Goal: Task Accomplishment & Management: Manage account settings

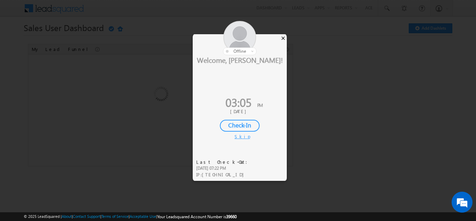
click at [283, 38] on div "×" at bounding box center [282, 38] width 7 height 8
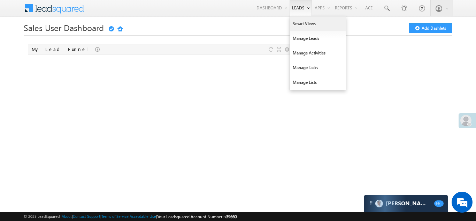
click at [300, 24] on link "Smart Views" at bounding box center [318, 23] width 56 height 15
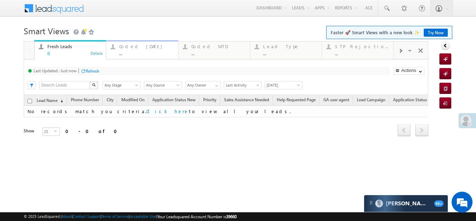
click at [136, 48] on div "Coded Today" at bounding box center [146, 47] width 54 height 6
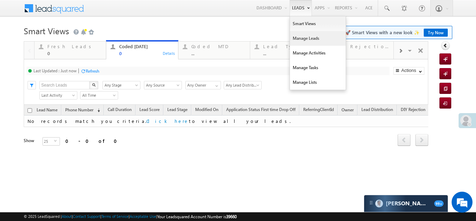
click at [301, 40] on link "Manage Leads" at bounding box center [318, 38] width 56 height 15
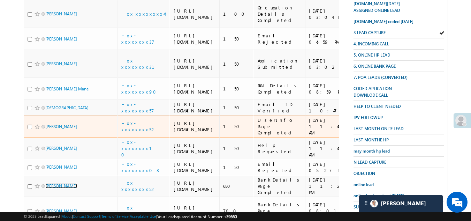
scroll to position [104, 0]
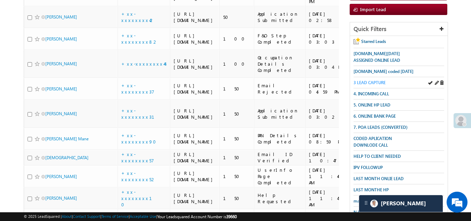
click at [369, 80] on span "3 LEAD CAPTURE" at bounding box center [369, 82] width 32 height 5
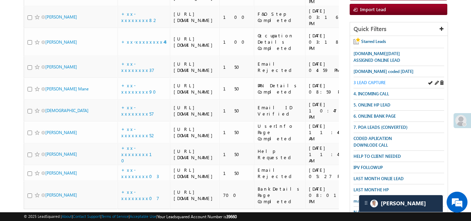
click at [374, 83] on span "3 LEAD CAPTURE" at bounding box center [369, 82] width 32 height 5
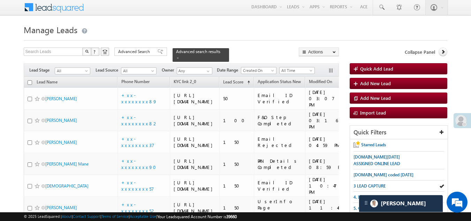
scroll to position [0, 0]
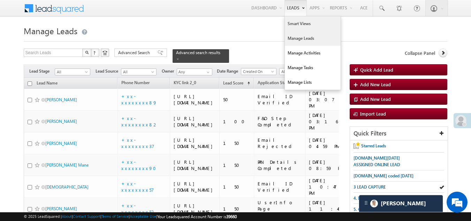
click at [293, 24] on link "Smart Views" at bounding box center [313, 23] width 56 height 15
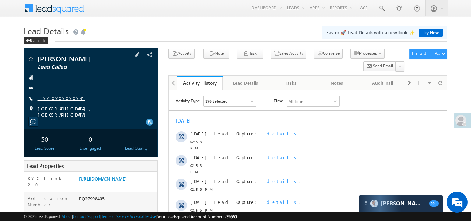
click at [57, 98] on link "+xx-xxxxxxxx42" at bounding box center [62, 98] width 48 height 6
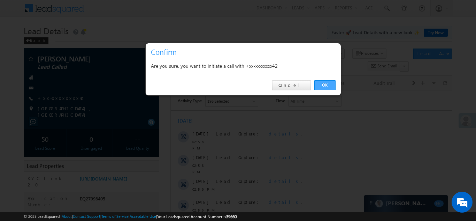
click at [323, 85] on link "OK" at bounding box center [324, 85] width 21 height 10
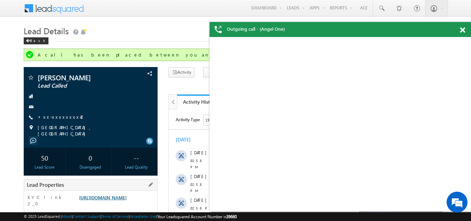
click at [118, 199] on link "https://angelbroking1-pk3em7sa.customui-test.leadsquared.com?leadId=ba318f03-e6…" at bounding box center [102, 197] width 47 height 6
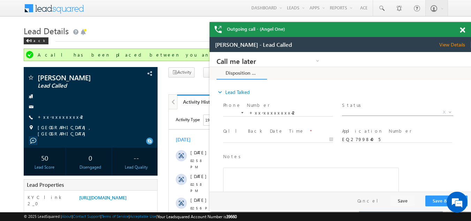
click at [358, 111] on span "X" at bounding box center [397, 112] width 111 height 7
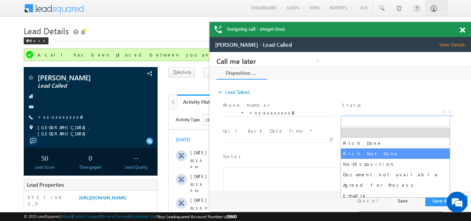
select select "Pitch Not Done"
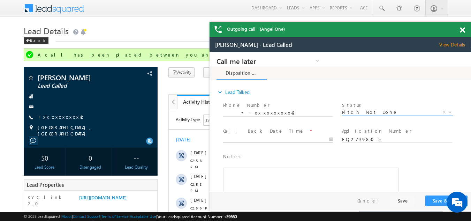
click at [256, 139] on body "Call me later Campaign Success Commitment Cross Sell Customer Drop-off reasons …" at bounding box center [339, 121] width 261 height 139
type input "08/29/25 3:06 PM"
click at [435, 200] on button "Save & Close" at bounding box center [446, 200] width 42 height 11
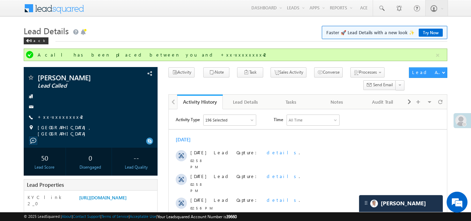
scroll to position [70, 0]
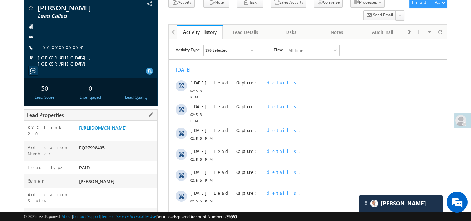
drag, startPoint x: 78, startPoint y: 156, endPoint x: 104, endPoint y: 154, distance: 26.2
click at [104, 154] on div "EQ27998405" at bounding box center [117, 149] width 80 height 10
copy div "EQ27998405"
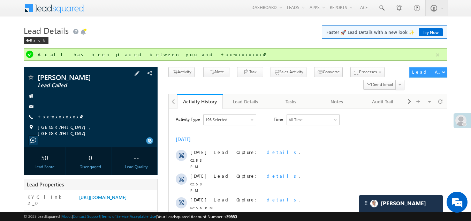
scroll to position [0, 0]
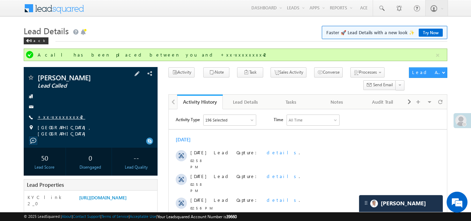
click at [56, 116] on link "+xx-xxxxxxxx42" at bounding box center [62, 117] width 48 height 6
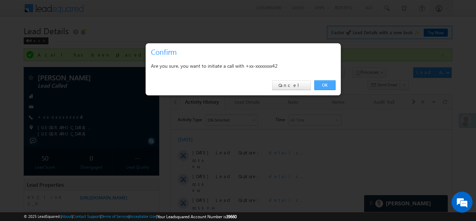
click at [322, 85] on link "OK" at bounding box center [324, 85] width 21 height 10
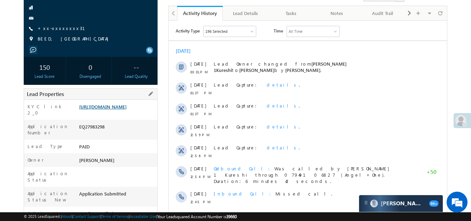
scroll to position [35, 0]
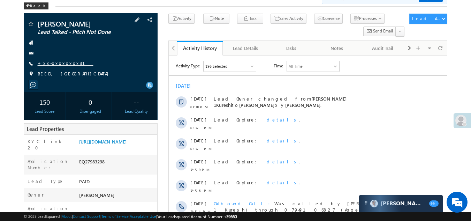
click at [60, 61] on link "+xx-xxxxxxxx31" at bounding box center [66, 63] width 56 height 6
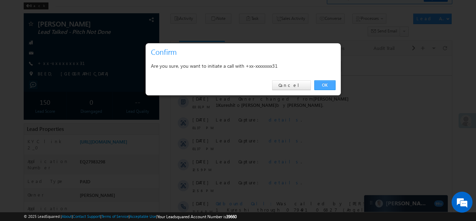
click at [322, 84] on link "OK" at bounding box center [324, 85] width 21 height 10
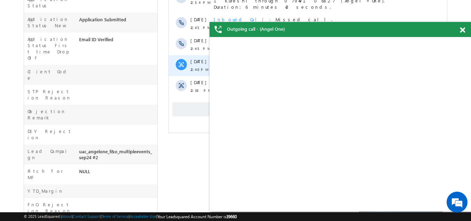
scroll to position [323, 0]
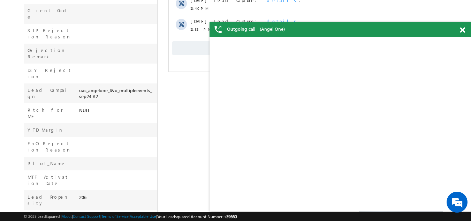
click at [195, 46] on span "Show More" at bounding box center [307, 48] width 271 height 14
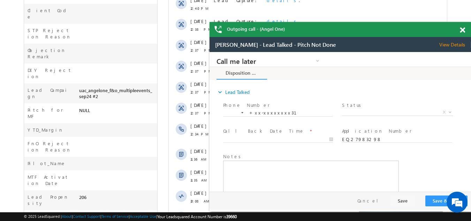
scroll to position [0, 0]
click at [461, 31] on span at bounding box center [462, 30] width 5 height 6
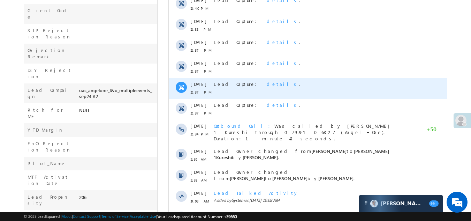
scroll to position [392, 0]
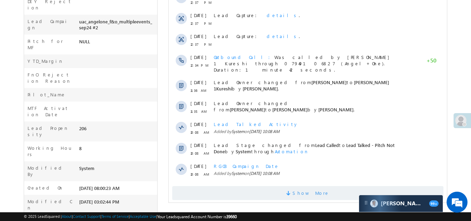
click at [277, 187] on span "Show More" at bounding box center [307, 193] width 271 height 14
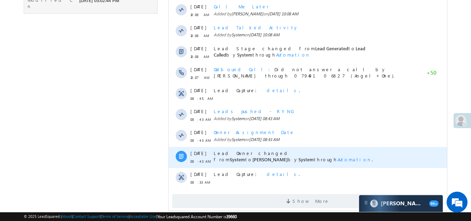
scroll to position [601, 0]
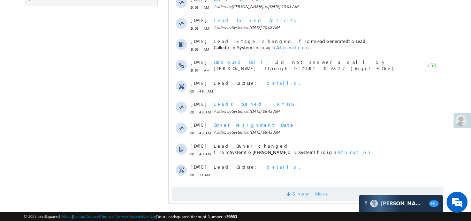
click at [275, 186] on span "Show More" at bounding box center [307, 193] width 271 height 14
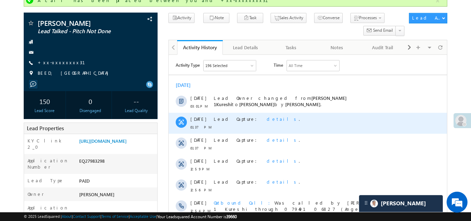
scroll to position [44, 0]
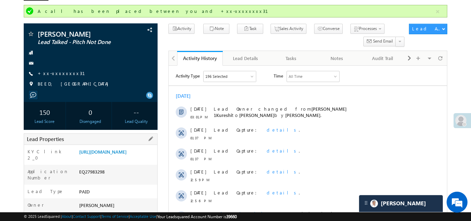
drag, startPoint x: 79, startPoint y: 182, endPoint x: 105, endPoint y: 181, distance: 25.1
click at [114, 178] on div "EQ27983298" at bounding box center [117, 173] width 80 height 10
copy div "EQ27983298"
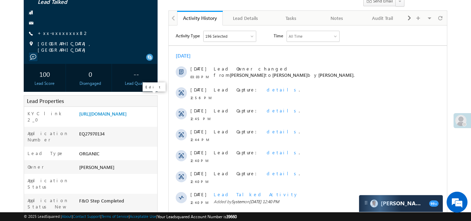
scroll to position [70, 0]
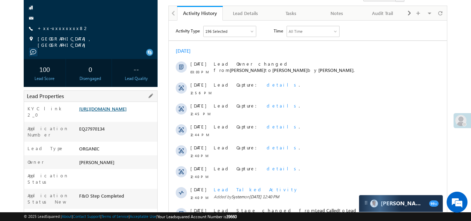
click at [108, 111] on link "[URL][DOMAIN_NAME]" at bounding box center [102, 109] width 47 height 6
click at [99, 111] on link "[URL][DOMAIN_NAME]" at bounding box center [102, 109] width 47 height 6
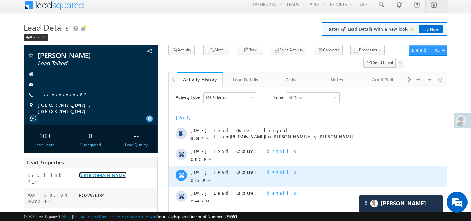
scroll to position [0, 0]
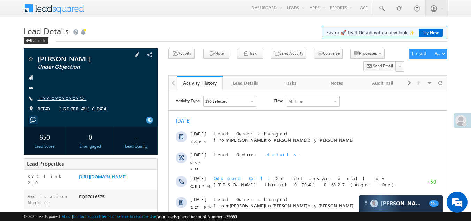
click at [56, 95] on link "+xx-xxxxxxxx52" at bounding box center [62, 98] width 49 height 6
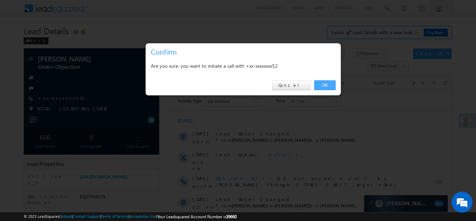
click at [325, 82] on link "OK" at bounding box center [324, 85] width 21 height 10
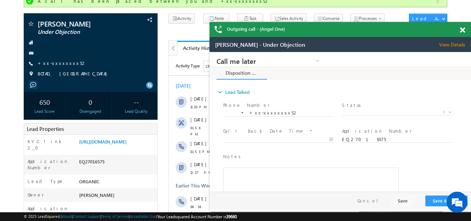
click at [463, 28] on span at bounding box center [462, 30] width 5 height 6
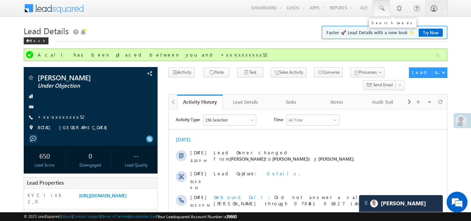
click at [380, 9] on span at bounding box center [381, 8] width 7 height 7
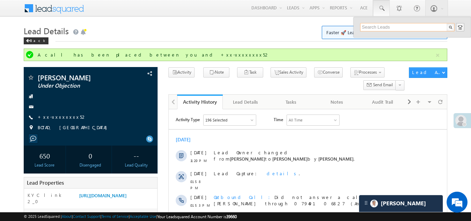
paste input "EQ27952766"
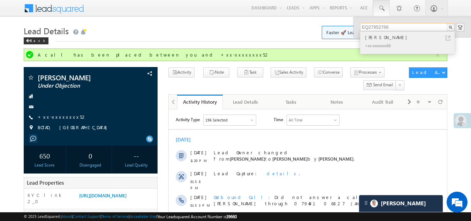
type input "EQ27952766"
click at [383, 37] on div "GURPREET SINGH" at bounding box center [409, 37] width 93 height 8
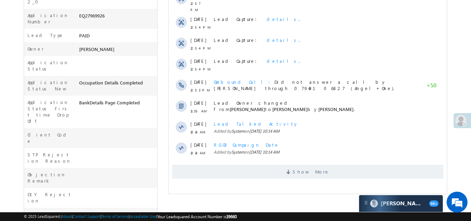
scroll to position [209, 0]
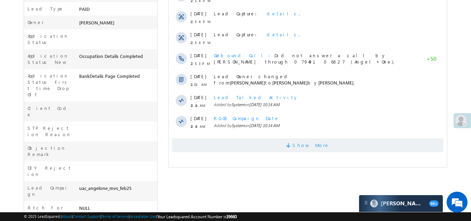
click at [212, 138] on span "Show More" at bounding box center [307, 145] width 271 height 14
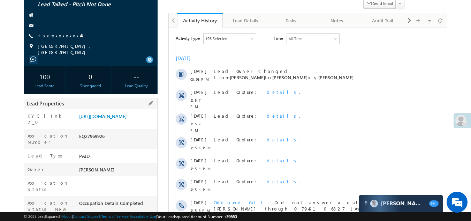
scroll to position [60, 0]
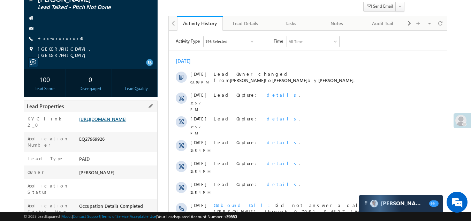
click at [111, 120] on link "[URL][DOMAIN_NAME]" at bounding box center [102, 119] width 47 height 6
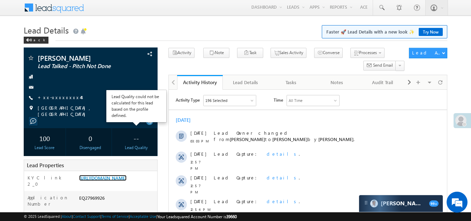
scroll to position [0, 0]
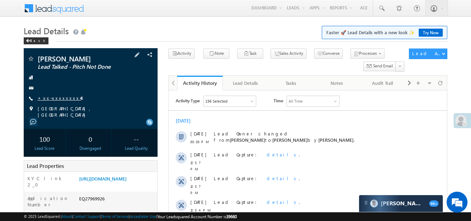
click at [56, 98] on link "+xx-xxxxxxxx44" at bounding box center [60, 98] width 44 height 6
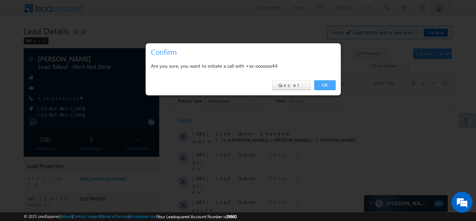
click at [326, 83] on link "OK" at bounding box center [324, 85] width 21 height 10
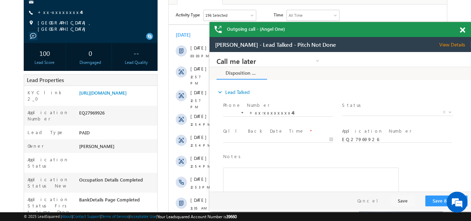
click at [461, 30] on span at bounding box center [462, 30] width 5 height 6
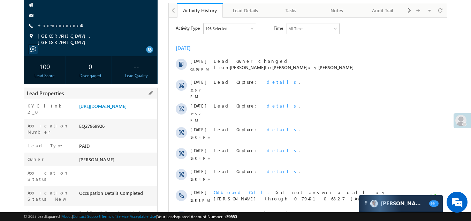
scroll to position [35, 0]
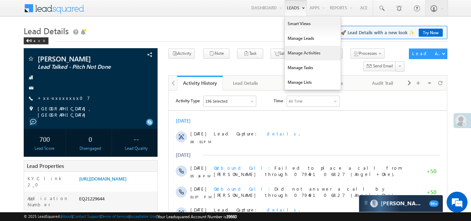
click at [302, 54] on link "Manage Activities" at bounding box center [313, 53] width 56 height 15
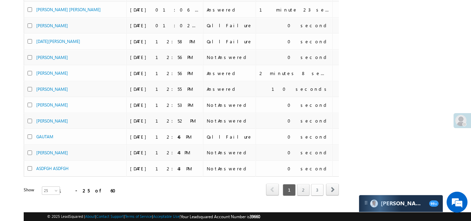
click at [318, 190] on link "3" at bounding box center [317, 190] width 13 height 12
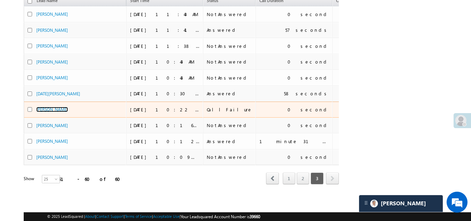
scroll to position [92, 0]
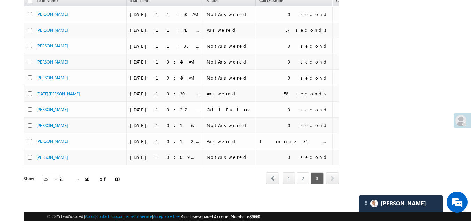
click at [301, 174] on link "2" at bounding box center [302, 178] width 13 height 12
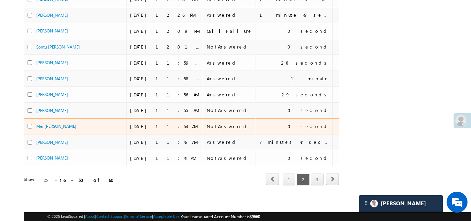
scroll to position [330, 0]
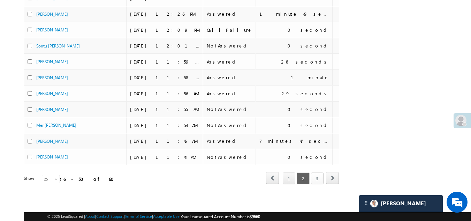
click at [316, 172] on link "3" at bounding box center [317, 178] width 13 height 12
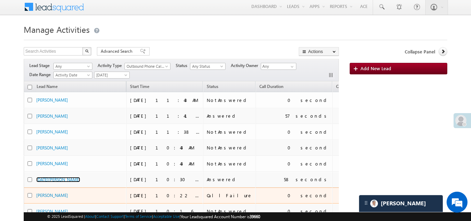
scroll to position [0, 0]
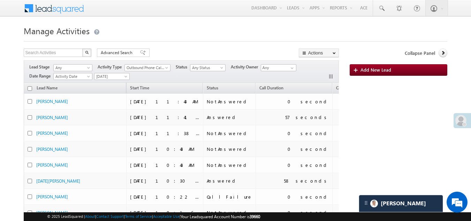
drag, startPoint x: 63, startPoint y: 173, endPoint x: 1, endPoint y: 122, distance: 80.4
click at [1, 122] on body "Menu Bikash Das bikas h.das @ange lbrok ing.c" at bounding box center [235, 145] width 471 height 290
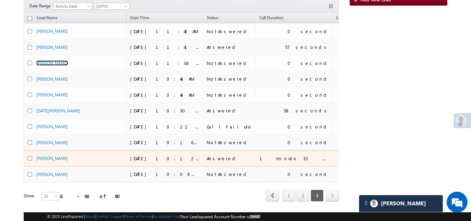
scroll to position [92, 0]
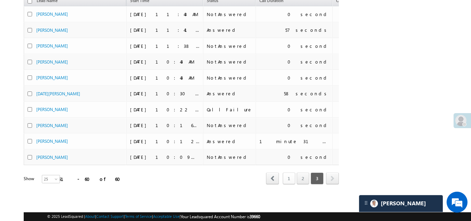
click at [286, 172] on link "1" at bounding box center [289, 178] width 13 height 12
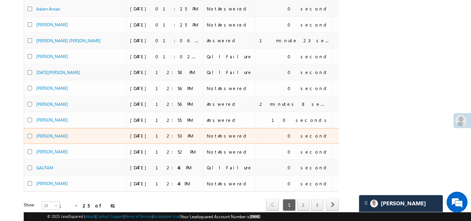
scroll to position [330, 0]
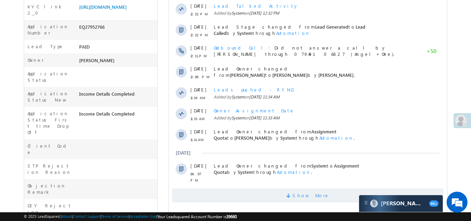
scroll to position [244, 0]
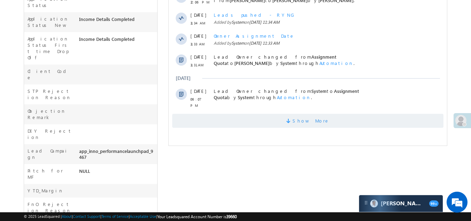
click at [275, 116] on span "Show More" at bounding box center [307, 121] width 271 height 14
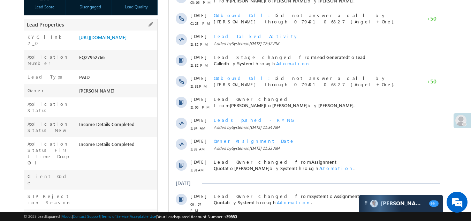
scroll to position [73, 0]
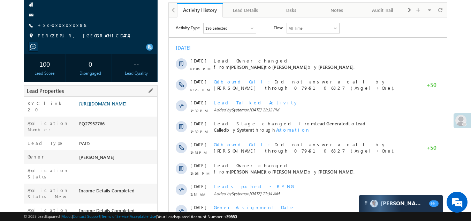
click at [105, 106] on link "https://angelbroking1-pk3em7sa.customui-test.leadsquared.com?leadId=20e5a138-c7…" at bounding box center [102, 103] width 47 height 6
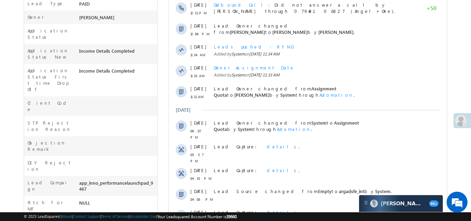
scroll to position [0, 0]
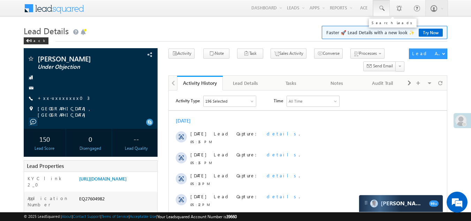
click at [380, 8] on span at bounding box center [381, 8] width 7 height 7
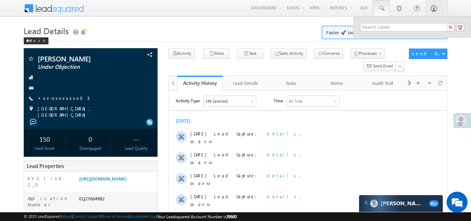
paste input "EQ27990923"
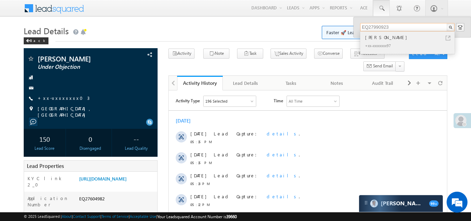
type input "EQ27990923"
click at [375, 38] on div "[PERSON_NAME]" at bounding box center [409, 37] width 93 height 8
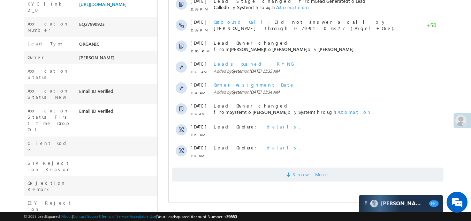
click at [287, 175] on span "Show More" at bounding box center [307, 174] width 271 height 14
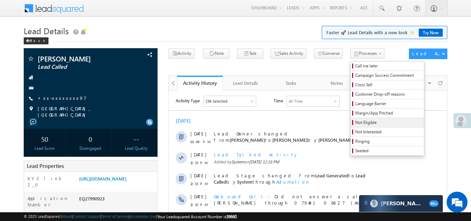
click at [355, 122] on span "Not Eligible" at bounding box center [388, 122] width 66 height 6
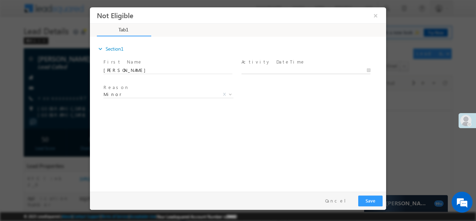
type input "[DATE] 3:29 PM"
click at [272, 69] on body "Not Eligible ×" at bounding box center [238, 97] width 296 height 181
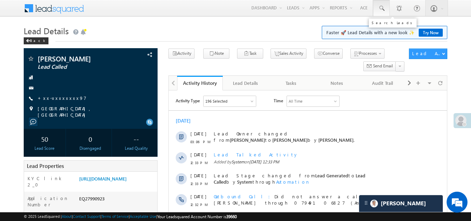
click at [382, 6] on span at bounding box center [381, 8] width 7 height 7
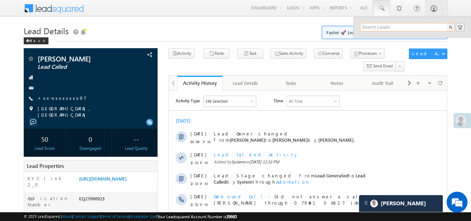
paste input "EQ27962484"
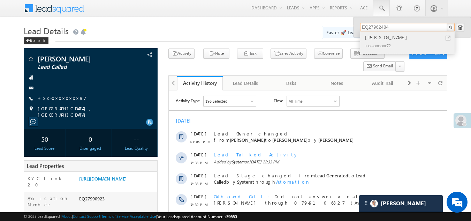
type input "EQ27962484"
click at [377, 42] on div "+xx-xxxxxxxx72" at bounding box center [409, 45] width 93 height 8
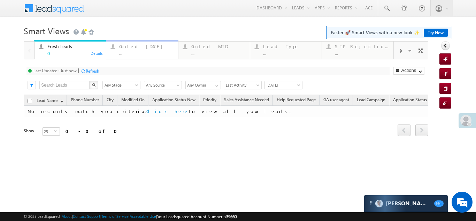
click at [134, 45] on div "Coded [DATE]" at bounding box center [146, 47] width 54 height 6
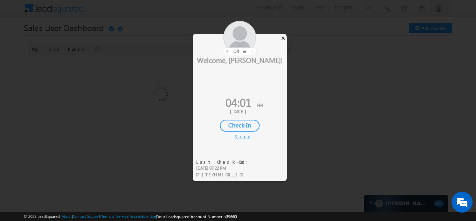
click at [281, 35] on div "×" at bounding box center [282, 38] width 7 height 8
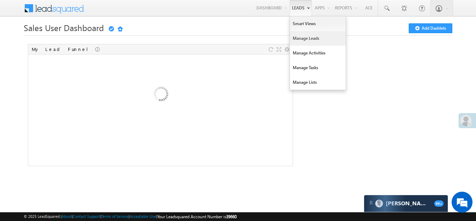
click at [300, 37] on link "Manage Leads" at bounding box center [318, 38] width 56 height 15
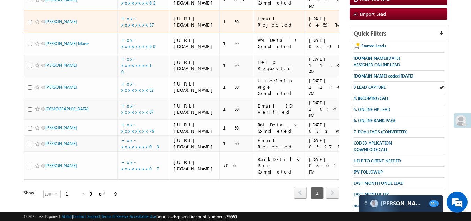
scroll to position [11, 0]
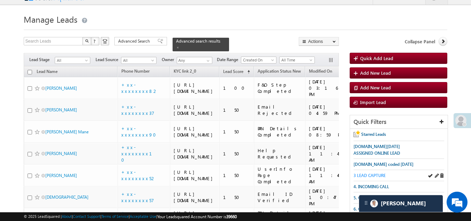
click at [375, 175] on span "3 LEAD CAPTURE" at bounding box center [369, 174] width 32 height 5
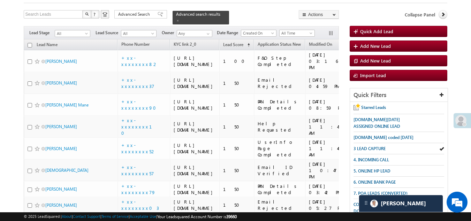
scroll to position [0, 0]
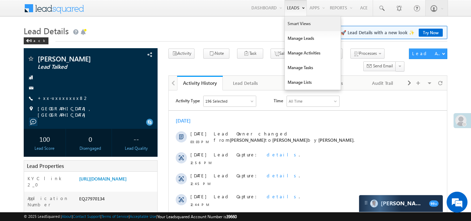
click at [290, 21] on link "Smart Views" at bounding box center [313, 23] width 56 height 15
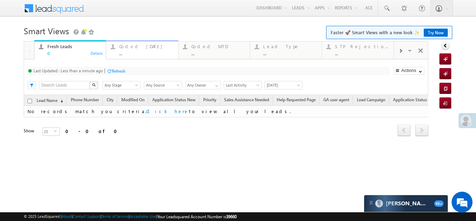
click at [132, 48] on div "Coded Today" at bounding box center [146, 47] width 54 height 6
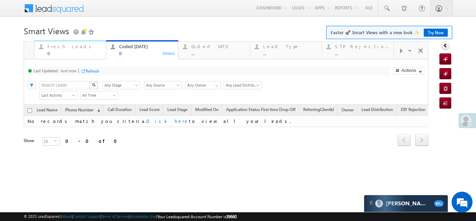
click at [62, 49] on div "Fresh Leads" at bounding box center [74, 47] width 54 height 6
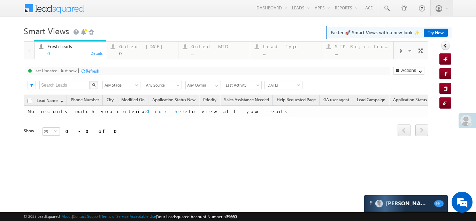
click at [93, 69] on div "Refresh" at bounding box center [93, 70] width 14 height 5
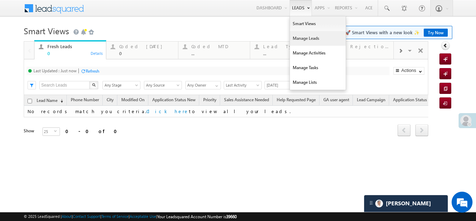
click at [300, 37] on link "Manage Leads" at bounding box center [318, 38] width 56 height 15
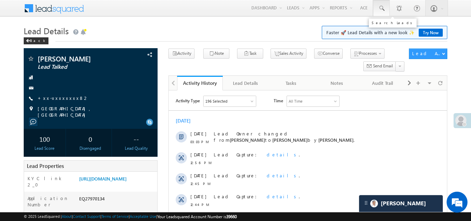
click at [381, 8] on span at bounding box center [381, 8] width 7 height 7
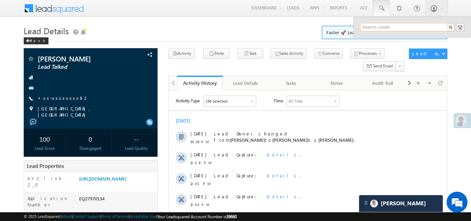
paste input "EQ27987238"
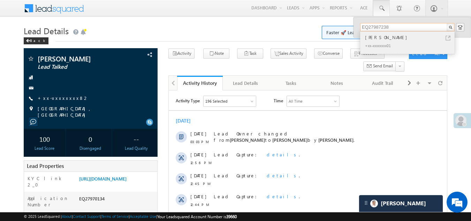
type input "EQ27987238"
click at [374, 38] on div "[PERSON_NAME]" at bounding box center [409, 37] width 93 height 8
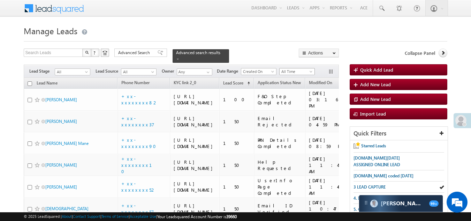
click at [296, 68] on span "All Time" at bounding box center [295, 71] width 33 height 6
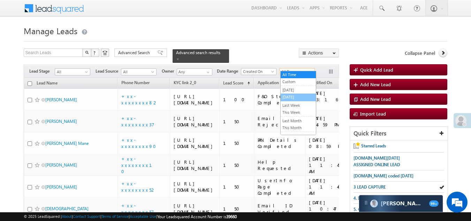
click at [298, 95] on link "[DATE]" at bounding box center [297, 97] width 35 height 6
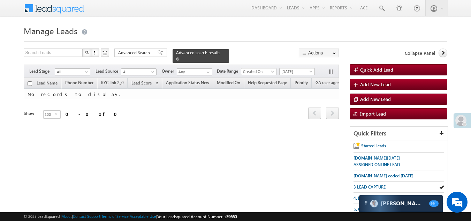
click at [179, 57] on span at bounding box center [177, 58] width 3 height 3
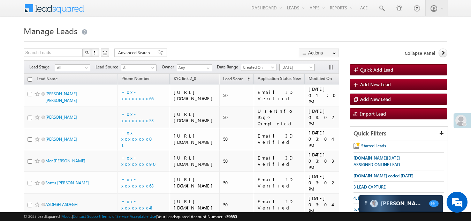
click at [293, 64] on span "[DATE]" at bounding box center [295, 67] width 33 height 6
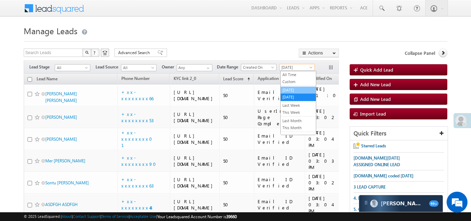
click at [290, 89] on link "[DATE]" at bounding box center [297, 90] width 35 height 6
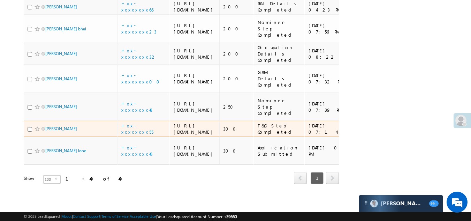
scroll to position [1549, 0]
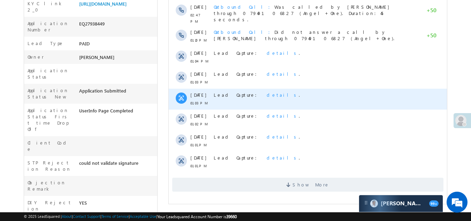
scroll to position [174, 0]
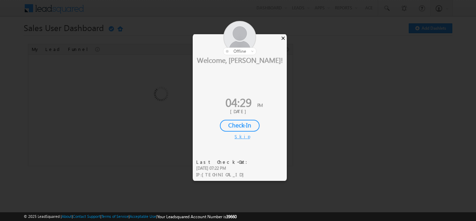
click at [284, 37] on div "×" at bounding box center [282, 38] width 7 height 8
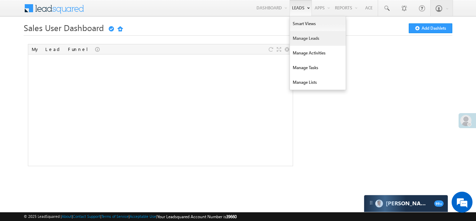
click at [301, 40] on link "Manage Leads" at bounding box center [318, 38] width 56 height 15
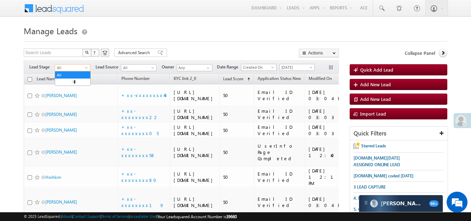
click at [62, 64] on link "All" at bounding box center [73, 67] width 36 height 7
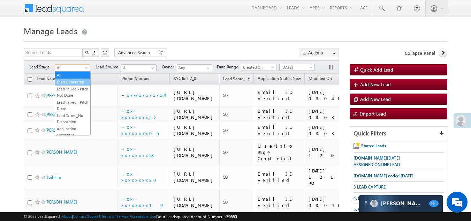
click at [73, 85] on link "Lead Generated" at bounding box center [72, 82] width 35 height 6
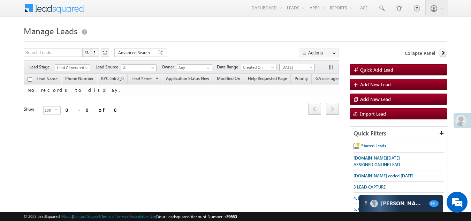
click at [295, 67] on span "[DATE]" at bounding box center [295, 67] width 33 height 6
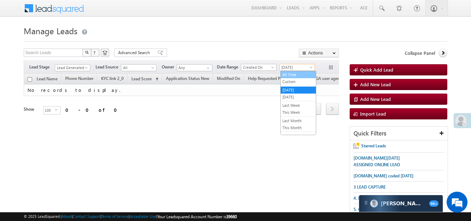
click at [294, 74] on link "All Time" at bounding box center [297, 74] width 35 height 6
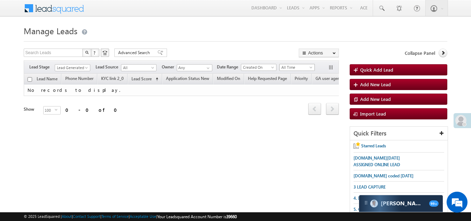
click at [293, 64] on span "All Time" at bounding box center [295, 67] width 33 height 6
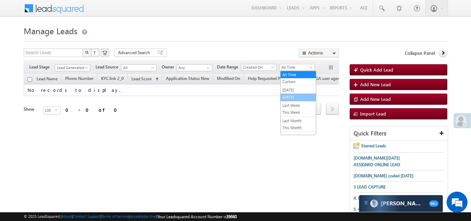
click at [295, 96] on link "Today" at bounding box center [297, 97] width 35 height 6
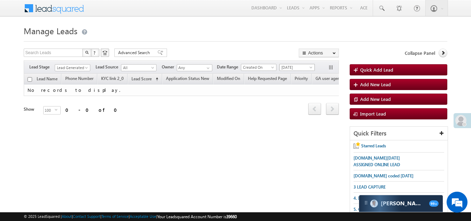
click at [292, 64] on span "Today" at bounding box center [295, 67] width 33 height 6
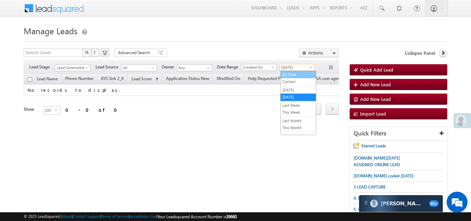
click at [292, 73] on link "All Time" at bounding box center [297, 74] width 35 height 6
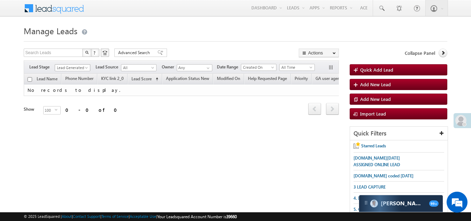
click at [69, 67] on span "Lead Generated" at bounding box center [71, 67] width 33 height 6
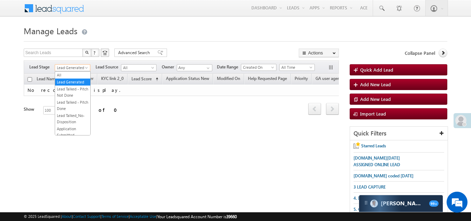
click at [169, 107] on div "Refresh first prev next last 0 - 0 of 0" at bounding box center [181, 106] width 315 height 20
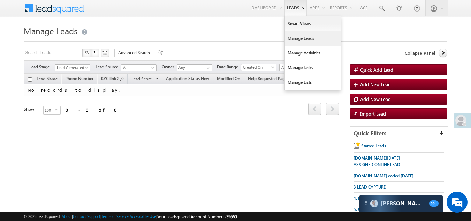
click at [296, 39] on link "Manage Leads" at bounding box center [313, 38] width 56 height 15
click at [299, 38] on link "Manage Leads" at bounding box center [313, 38] width 56 height 15
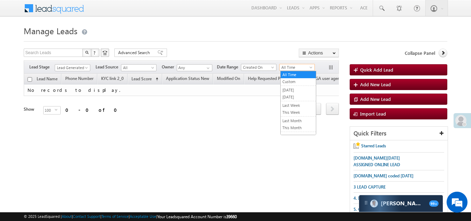
click at [297, 65] on span "All Time" at bounding box center [295, 67] width 33 height 6
click at [294, 95] on link "[DATE]" at bounding box center [297, 97] width 35 height 6
click at [293, 64] on span "[DATE]" at bounding box center [295, 67] width 33 height 6
click at [293, 74] on link "All Time" at bounding box center [297, 74] width 35 height 6
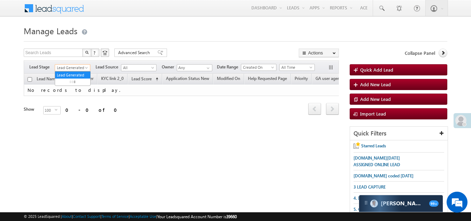
click at [71, 68] on span "Lead Generated" at bounding box center [71, 67] width 33 height 6
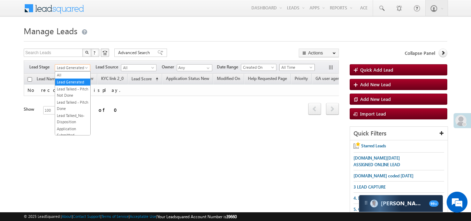
click at [294, 68] on span "All Time" at bounding box center [295, 67] width 33 height 6
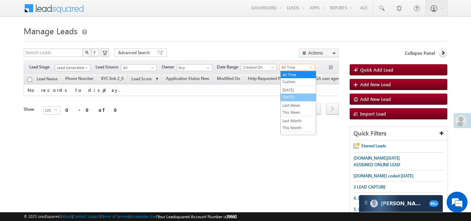
click at [293, 95] on link "Today" at bounding box center [297, 97] width 35 height 6
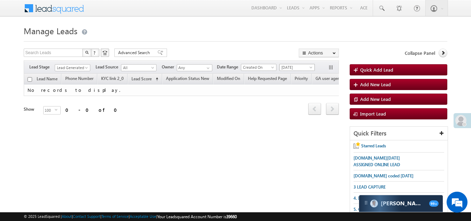
click at [293, 65] on span "Today" at bounding box center [295, 67] width 33 height 6
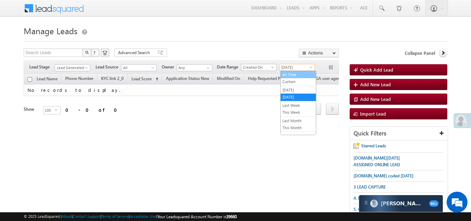
click at [291, 73] on link "All Time" at bounding box center [297, 74] width 35 height 6
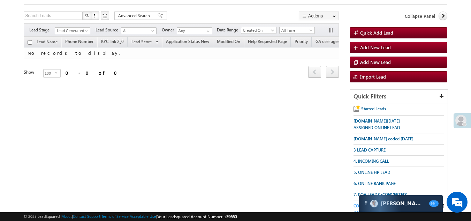
scroll to position [105, 0]
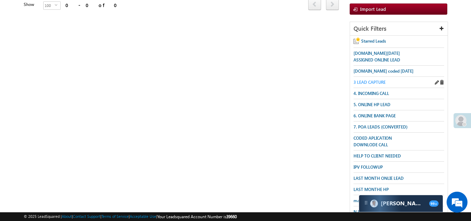
click at [372, 81] on span "3 LEAD CAPTURE" at bounding box center [369, 81] width 32 height 5
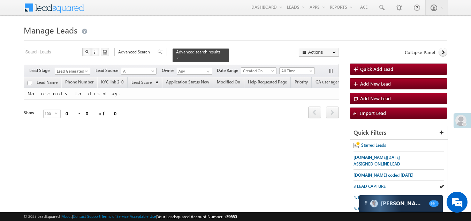
scroll to position [0, 0]
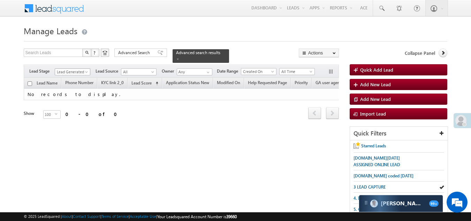
click at [69, 69] on span "Lead Generated" at bounding box center [71, 72] width 33 height 6
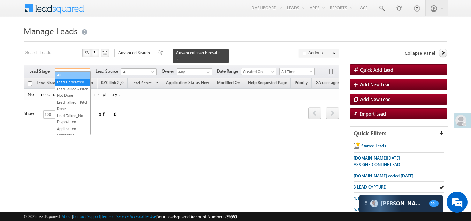
click at [67, 76] on link "All" at bounding box center [72, 75] width 35 height 6
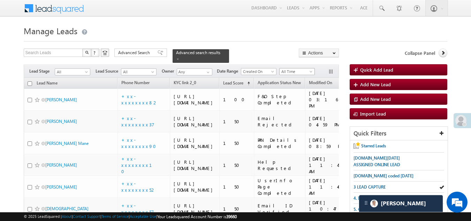
click at [294, 68] on span "All Time" at bounding box center [295, 71] width 33 height 6
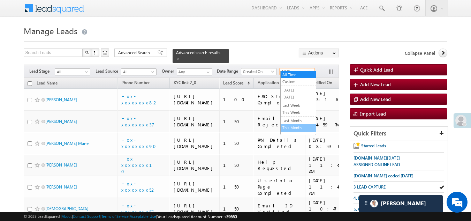
click at [293, 124] on link "This Month" at bounding box center [297, 127] width 35 height 6
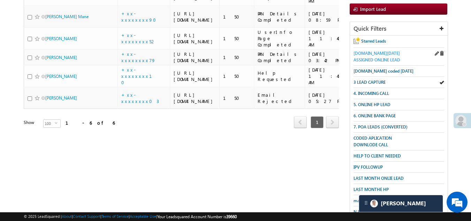
scroll to position [174, 0]
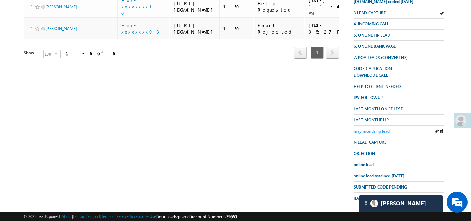
click at [373, 128] on span "may month hp lead" at bounding box center [371, 130] width 36 height 5
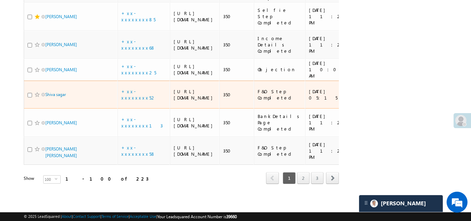
scroll to position [3984, 0]
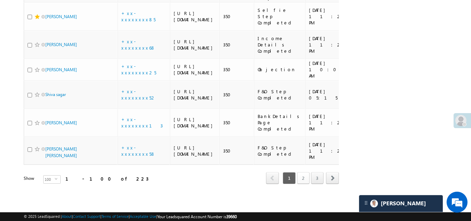
click at [302, 174] on link "2" at bounding box center [303, 178] width 13 height 12
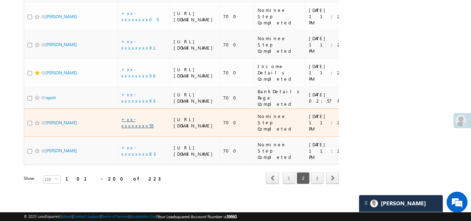
click at [133, 116] on link "+xx-xxxxxxxx55" at bounding box center [137, 122] width 32 height 12
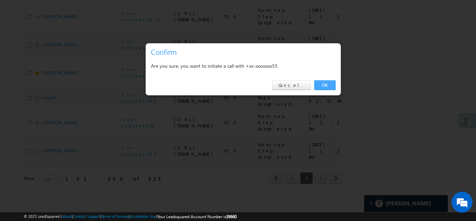
click at [326, 82] on link "OK" at bounding box center [324, 85] width 21 height 10
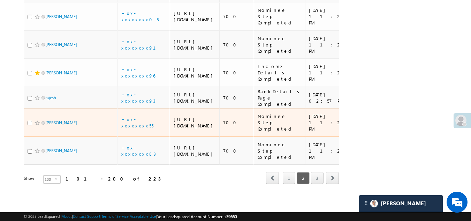
click at [28, 121] on input "checkbox" at bounding box center [30, 123] width 5 height 5
checkbox input "true"
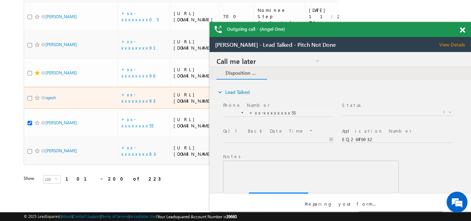
scroll to position [0, 0]
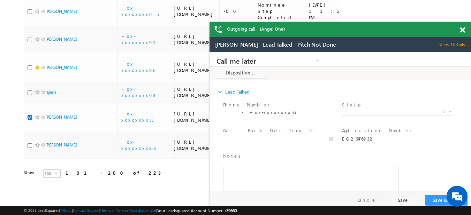
click at [463, 29] on span at bounding box center [462, 30] width 5 height 6
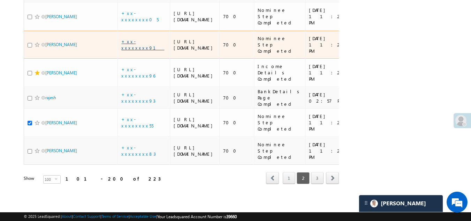
click at [132, 45] on link "+xx-xxxxxxxx91" at bounding box center [142, 44] width 43 height 12
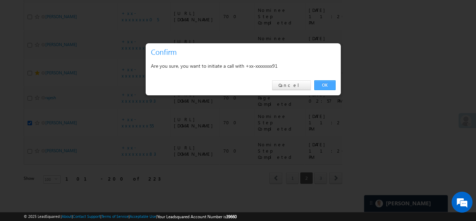
click at [321, 85] on link "OK" at bounding box center [324, 85] width 21 height 10
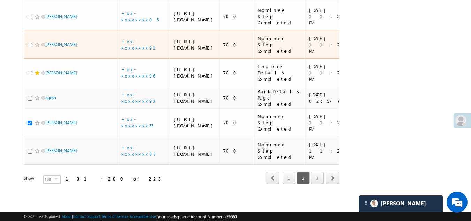
click at [29, 47] on input "checkbox" at bounding box center [30, 45] width 5 height 5
checkbox input "true"
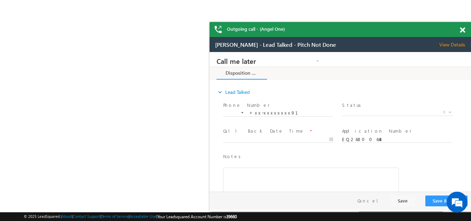
click at [463, 30] on span at bounding box center [462, 30] width 5 height 6
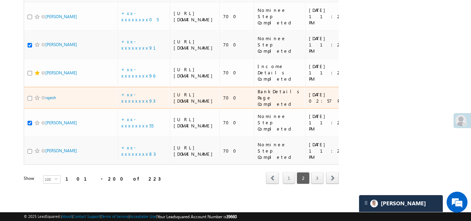
scroll to position [3968, 0]
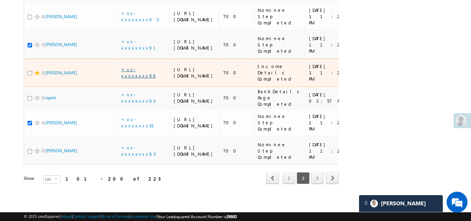
click at [140, 66] on link "+xx-xxxxxxxx96" at bounding box center [138, 72] width 34 height 12
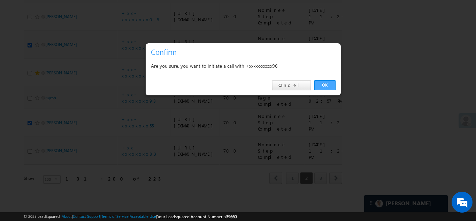
click at [324, 84] on link "OK" at bounding box center [324, 85] width 21 height 10
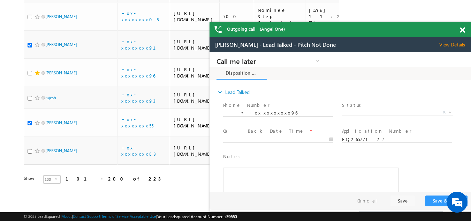
scroll to position [0, 0]
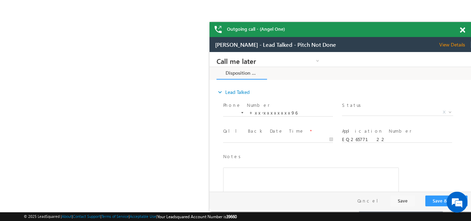
click at [461, 32] on span at bounding box center [462, 30] width 5 height 6
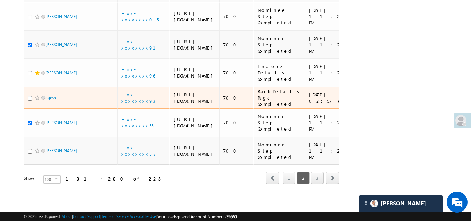
scroll to position [3828, 0]
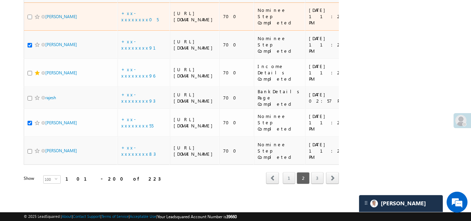
click at [30, 19] on input "checkbox" at bounding box center [30, 17] width 5 height 5
checkbox input "true"
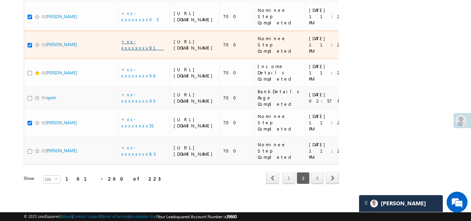
scroll to position [3724, 0]
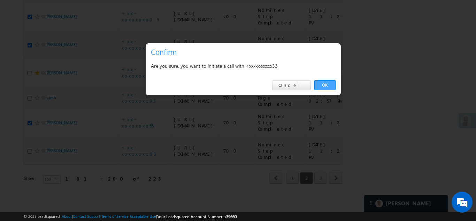
click at [324, 85] on link "OK" at bounding box center [324, 85] width 21 height 10
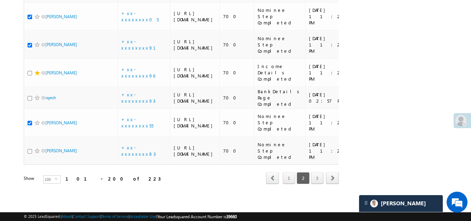
checkbox input "true"
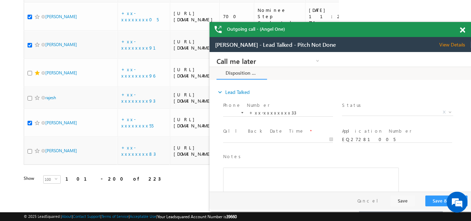
scroll to position [0, 0]
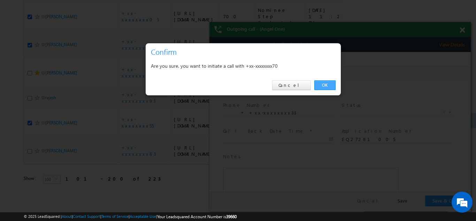
drag, startPoint x: 323, startPoint y: 83, endPoint x: 214, endPoint y: 11, distance: 130.5
click at [323, 83] on link "OK" at bounding box center [324, 85] width 21 height 10
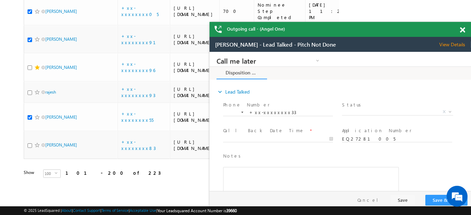
click at [464, 30] on div at bounding box center [465, 29] width 9 height 14
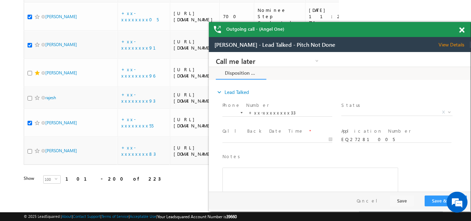
click at [462, 30] on span at bounding box center [461, 30] width 5 height 6
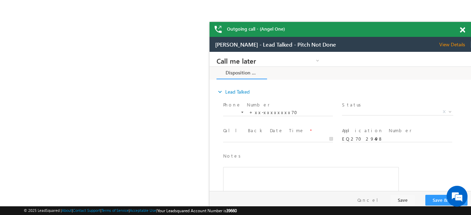
click at [462, 29] on span at bounding box center [462, 30] width 5 height 6
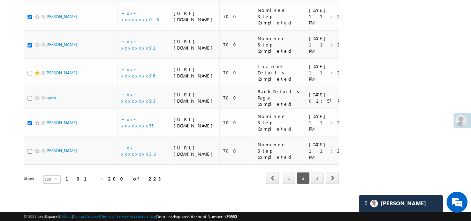
checkbox input "true"
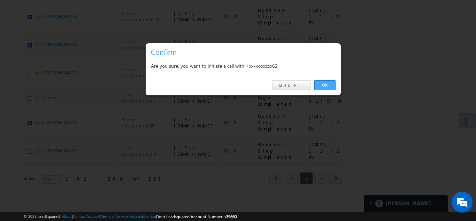
click at [324, 84] on link "OK" at bounding box center [324, 85] width 21 height 10
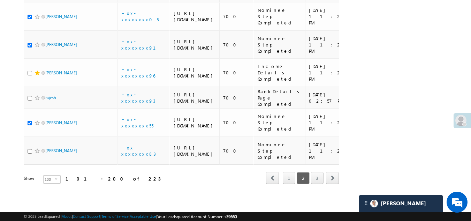
checkbox input "true"
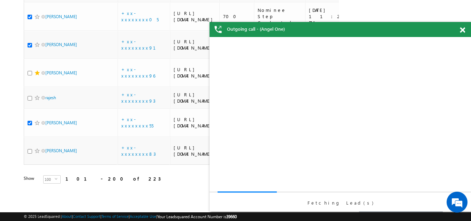
scroll to position [0, 0]
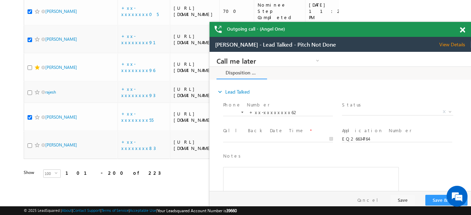
click at [462, 30] on span at bounding box center [462, 30] width 5 height 6
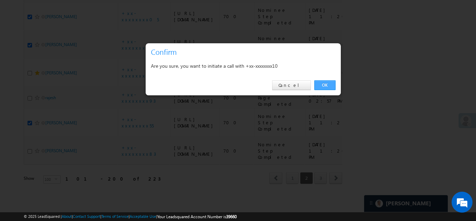
click at [323, 85] on link "OK" at bounding box center [324, 85] width 21 height 10
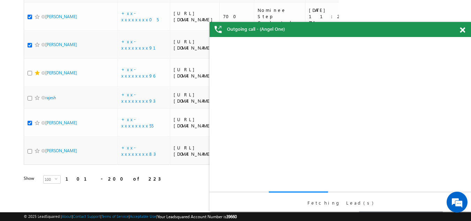
checkbox input "true"
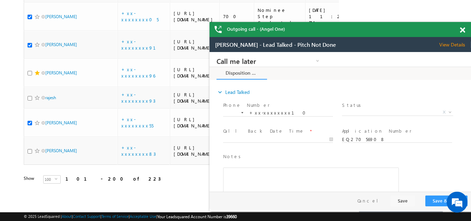
scroll to position [3550, 0]
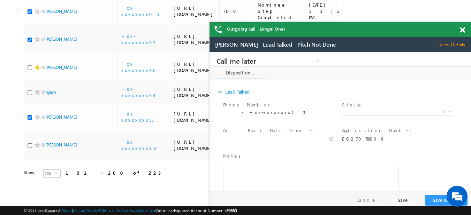
click at [461, 30] on span at bounding box center [462, 30] width 5 height 6
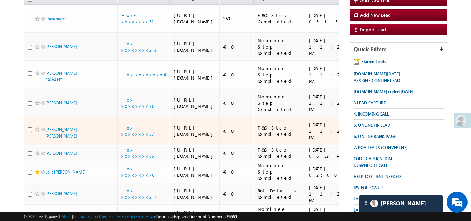
scroll to position [0, 0]
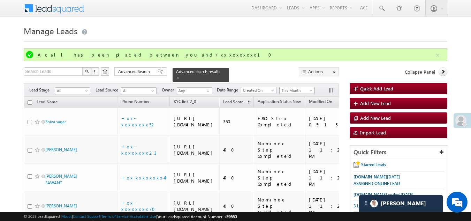
click at [299, 87] on span "This Month" at bounding box center [295, 90] width 33 height 6
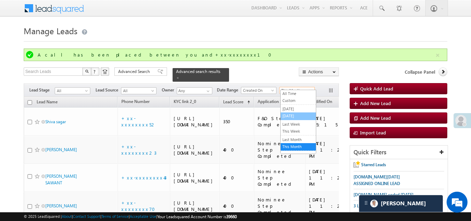
click at [291, 114] on link "[DATE]" at bounding box center [297, 116] width 35 height 6
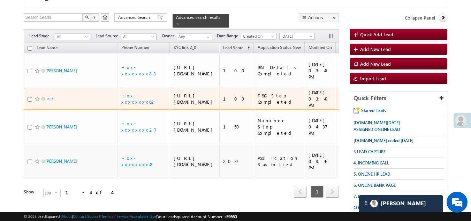
scroll to position [35, 0]
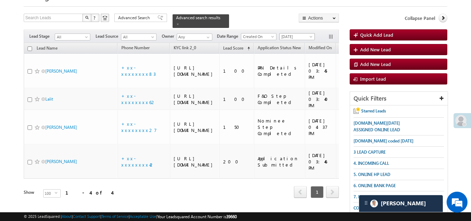
click at [292, 34] on span "[DATE]" at bounding box center [295, 36] width 33 height 6
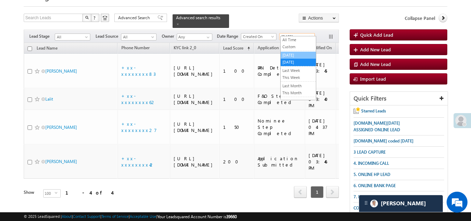
click at [292, 52] on link "[DATE]" at bounding box center [297, 55] width 35 height 6
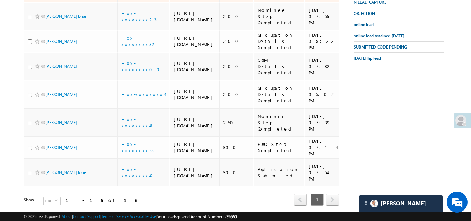
scroll to position [453, 0]
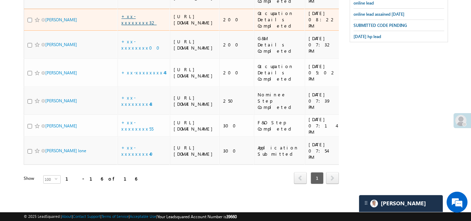
click at [137, 25] on link "+xx-xxxxxxxx32" at bounding box center [138, 19] width 35 height 12
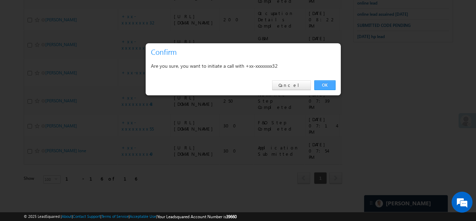
click at [321, 82] on link "OK" at bounding box center [324, 85] width 21 height 10
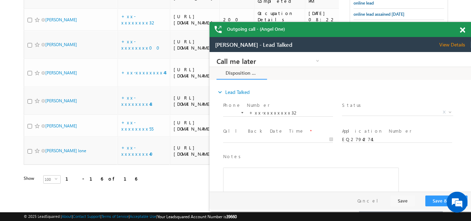
scroll to position [0, 0]
click at [462, 30] on span at bounding box center [462, 30] width 5 height 6
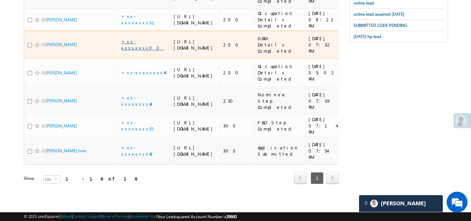
click at [132, 51] on link "+xx-xxxxxxxx00" at bounding box center [142, 44] width 43 height 12
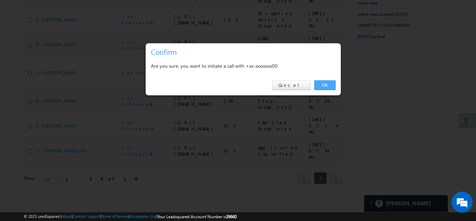
click at [320, 83] on link "OK" at bounding box center [324, 85] width 21 height 10
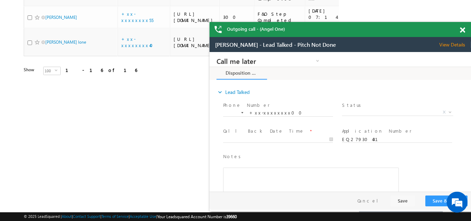
click at [461, 30] on span at bounding box center [462, 30] width 5 height 6
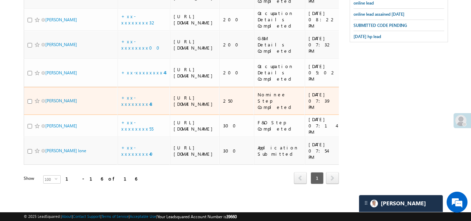
scroll to position [576, 0]
click at [129, 94] on link "+xx-xxxxxxxx48" at bounding box center [137, 100] width 33 height 12
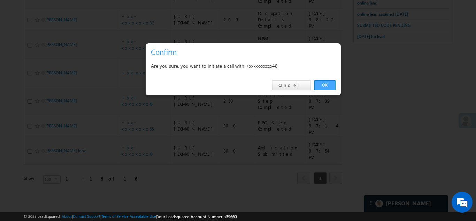
click at [324, 86] on link "OK" at bounding box center [324, 85] width 21 height 10
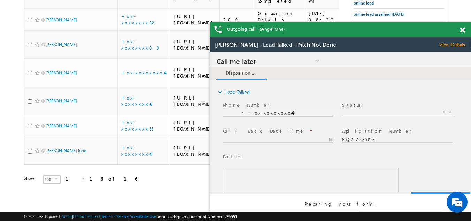
scroll to position [0, 0]
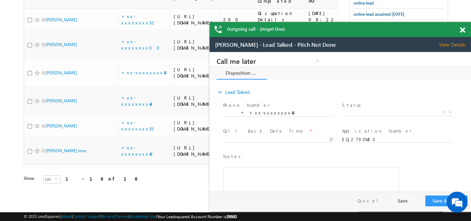
click at [453, 46] on span "View Details" at bounding box center [455, 44] width 32 height 6
click at [462, 31] on span at bounding box center [462, 30] width 5 height 6
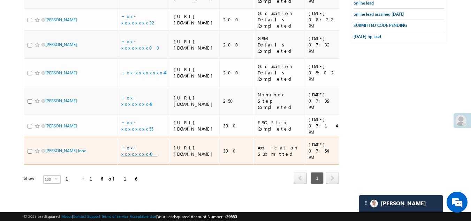
click at [141, 156] on link "+xx-xxxxxxxx40" at bounding box center [139, 150] width 36 height 12
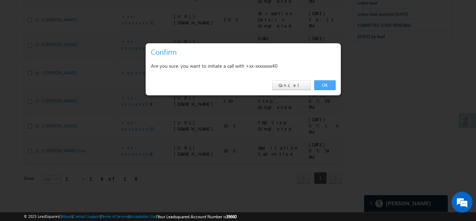
click at [323, 85] on link "OK" at bounding box center [324, 85] width 21 height 10
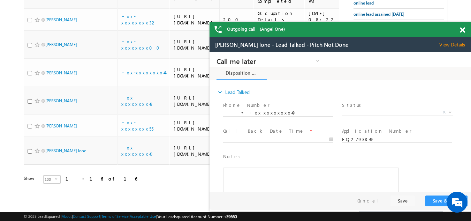
click at [463, 31] on span at bounding box center [462, 30] width 5 height 6
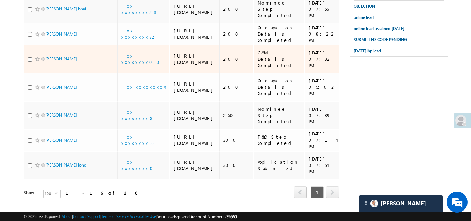
scroll to position [332, 0]
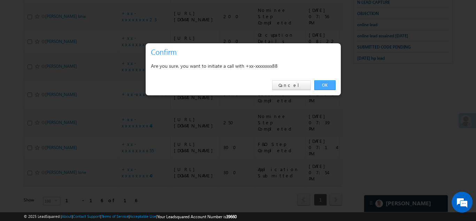
click at [326, 84] on link "OK" at bounding box center [324, 85] width 21 height 10
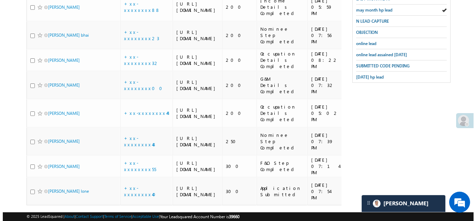
scroll to position [298, 0]
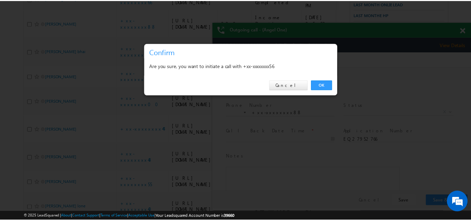
scroll to position [0, 0]
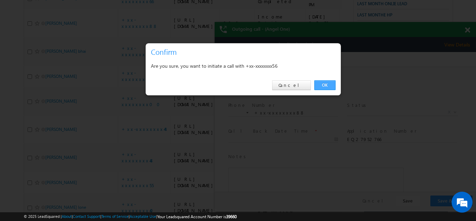
click at [323, 85] on link "OK" at bounding box center [324, 85] width 21 height 10
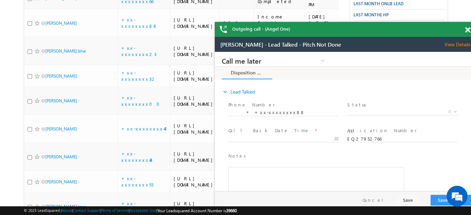
click at [467, 30] on span at bounding box center [467, 30] width 5 height 6
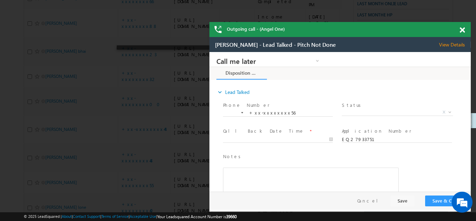
click at [463, 29] on span at bounding box center [462, 30] width 5 height 6
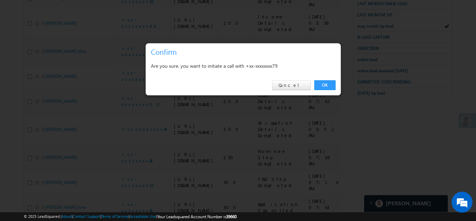
click at [322, 83] on link "OK" at bounding box center [324, 85] width 21 height 10
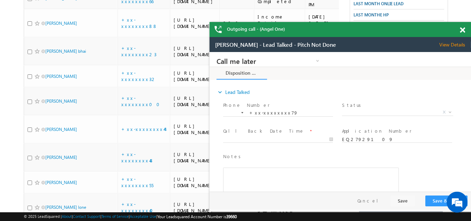
click at [450, 43] on span "View Details" at bounding box center [455, 44] width 32 height 6
click at [462, 29] on span at bounding box center [462, 30] width 5 height 6
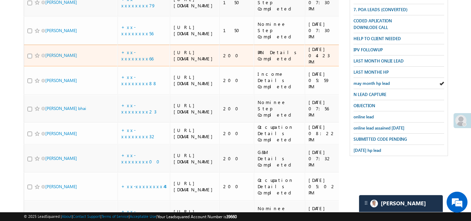
scroll to position [228, 0]
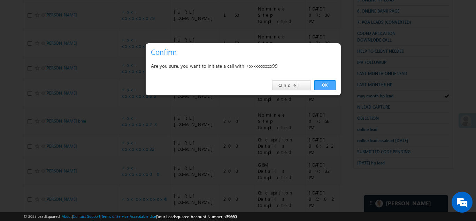
click at [324, 83] on link "OK" at bounding box center [324, 85] width 21 height 10
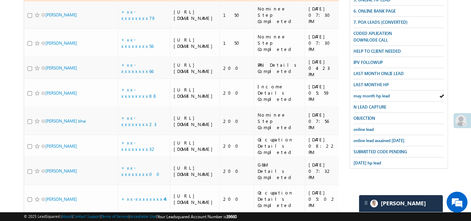
checkbox input "true"
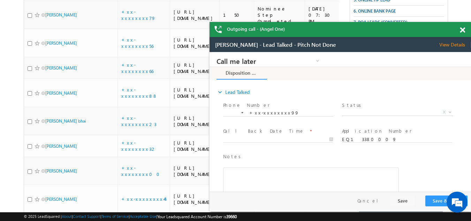
scroll to position [0, 0]
click at [462, 29] on span at bounding box center [462, 30] width 5 height 6
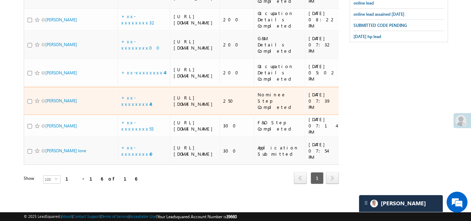
scroll to position [593, 0]
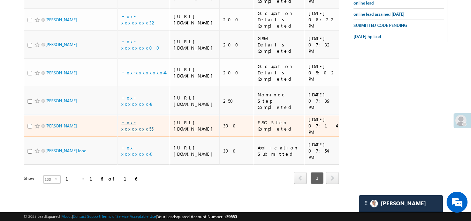
click at [136, 119] on link "+xx-xxxxxxxx55" at bounding box center [137, 125] width 32 height 12
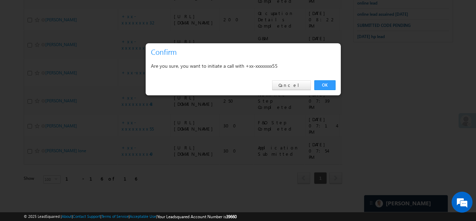
click at [322, 84] on link "OK" at bounding box center [324, 85] width 21 height 10
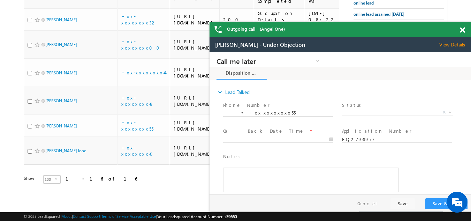
scroll to position [0, 0]
click at [463, 28] on span at bounding box center [462, 30] width 5 height 6
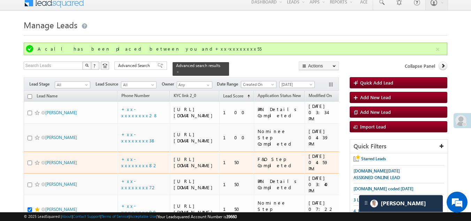
scroll to position [1, 0]
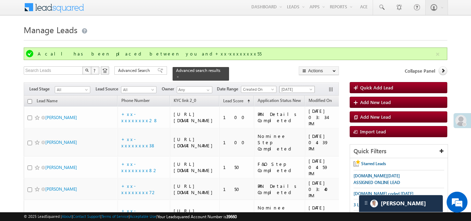
click at [288, 86] on link "[DATE]" at bounding box center [297, 89] width 36 height 7
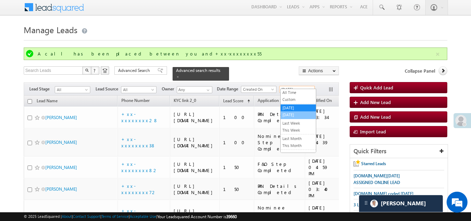
click at [291, 114] on link "[DATE]" at bounding box center [297, 114] width 35 height 6
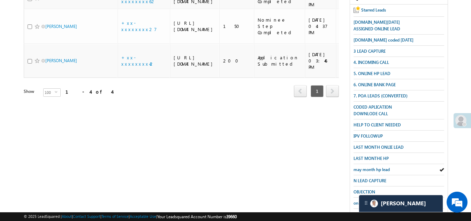
scroll to position [104, 0]
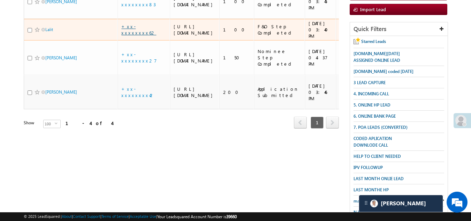
click at [137, 36] on link "+xx-xxxxxxxx62" at bounding box center [138, 29] width 35 height 12
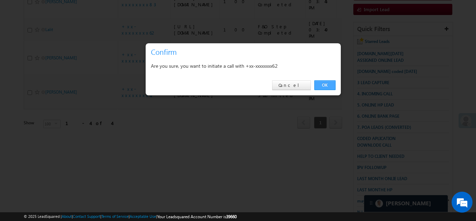
click at [323, 83] on link "OK" at bounding box center [324, 85] width 21 height 10
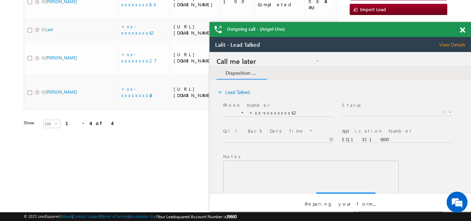
scroll to position [0, 0]
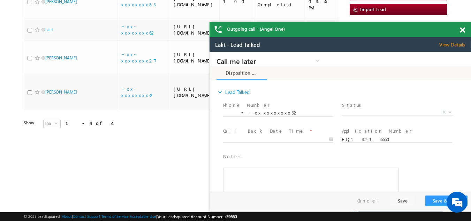
click at [451, 42] on span "View Details" at bounding box center [455, 44] width 32 height 6
click at [462, 29] on span at bounding box center [462, 30] width 5 height 6
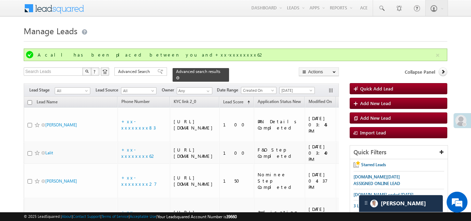
click at [179, 75] on link at bounding box center [177, 78] width 3 height 6
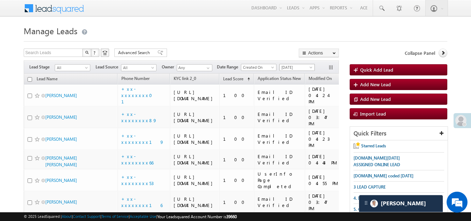
click at [293, 66] on span "[DATE]" at bounding box center [295, 67] width 33 height 6
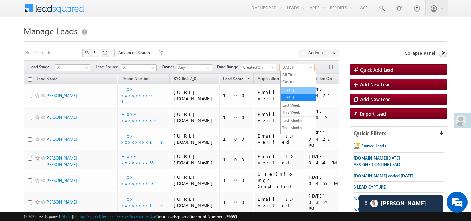
click at [292, 87] on link "[DATE]" at bounding box center [297, 90] width 35 height 6
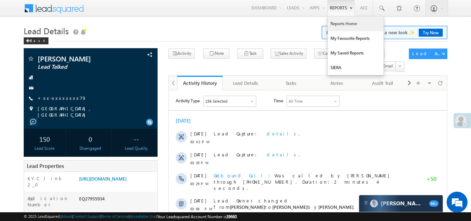
click at [342, 18] on link "Reports Home" at bounding box center [355, 23] width 56 height 15
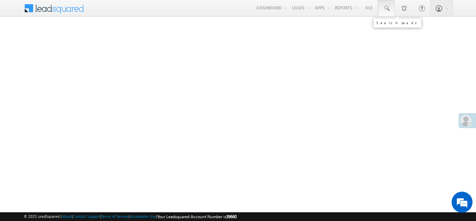
click at [384, 9] on span at bounding box center [386, 8] width 7 height 7
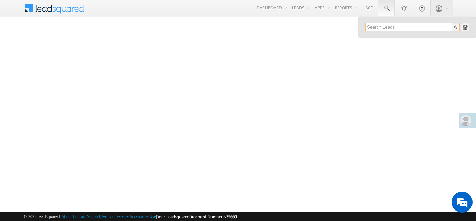
paste input "EQ27982779"
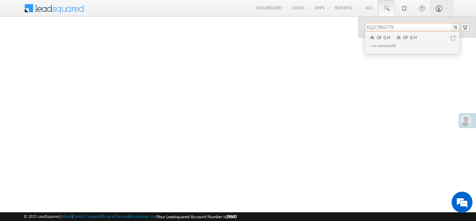
type input "EQ27982779"
click at [382, 39] on div "ASDFGH ASDFGH" at bounding box center [415, 37] width 93 height 8
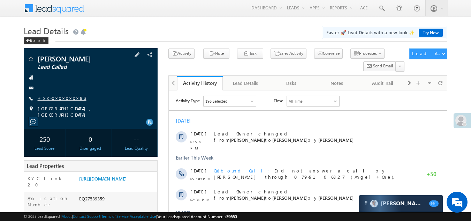
click at [53, 97] on link "+xx-xxxxxxxx83" at bounding box center [62, 98] width 49 height 6
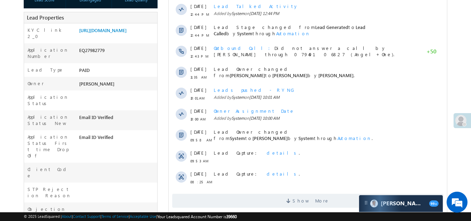
scroll to position [209, 0]
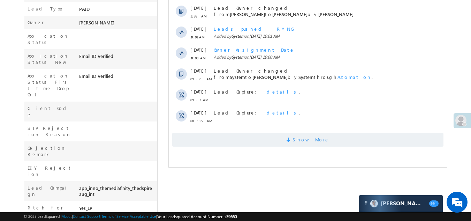
click at [222, 142] on span "Show More" at bounding box center [307, 139] width 271 height 14
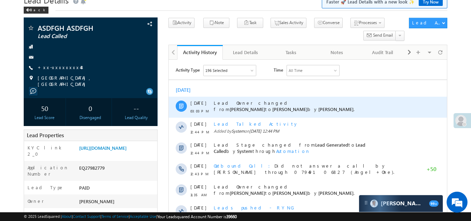
scroll to position [0, 0]
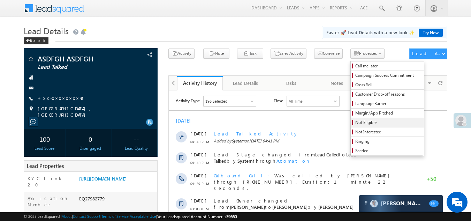
click at [355, 124] on span "Not Eligible" at bounding box center [388, 122] width 66 height 6
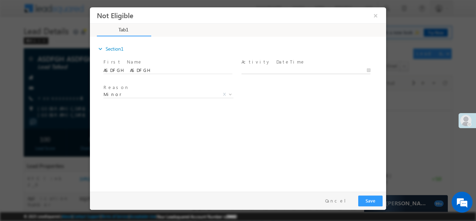
type input "08/29/25 4:45 PM"
click at [273, 69] on input "08/29/25 4:45 PM" at bounding box center [305, 70] width 129 height 7
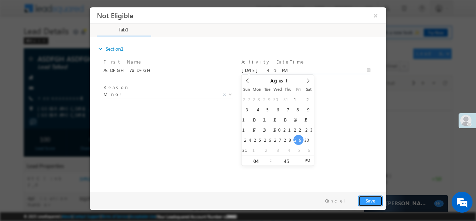
click at [367, 198] on button "Save" at bounding box center [370, 200] width 24 height 11
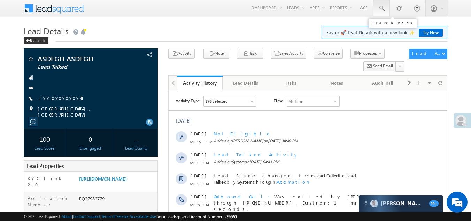
click at [379, 6] on span at bounding box center [381, 8] width 7 height 7
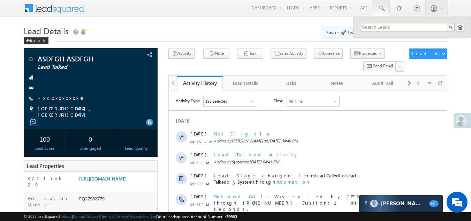
paste input "EQ27982993"
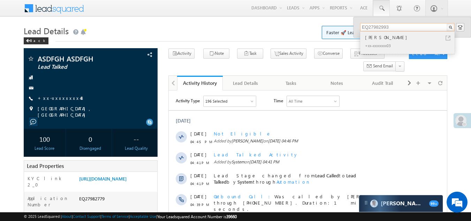
type input "EQ27982993"
click at [374, 40] on div "Giriraj Singh Chauhan" at bounding box center [409, 37] width 93 height 8
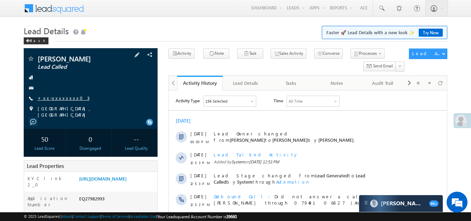
click at [55, 96] on link "+xx-xxxxxxxx03" at bounding box center [64, 98] width 52 height 6
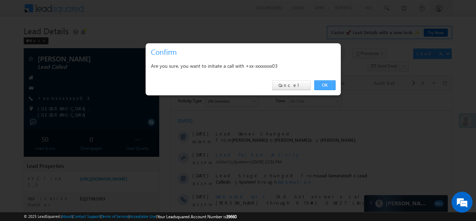
click at [322, 84] on link "OK" at bounding box center [324, 85] width 21 height 10
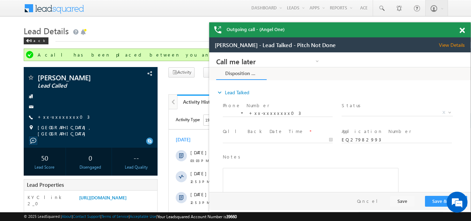
click at [461, 30] on div "Outgoing call - (Angel One)" at bounding box center [339, 29] width 261 height 15
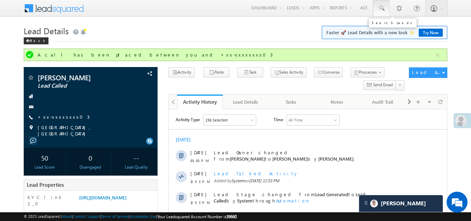
click at [380, 8] on span at bounding box center [381, 8] width 7 height 7
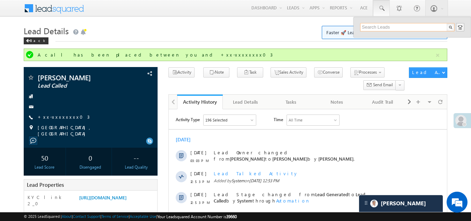
paste input "EQ27980489"
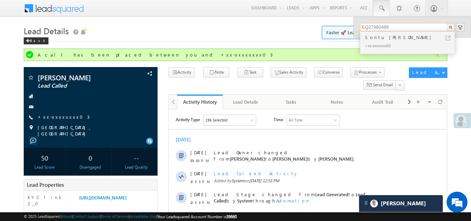
type input "EQ27980489"
click at [376, 38] on div "Sontu [PERSON_NAME]" at bounding box center [409, 37] width 93 height 8
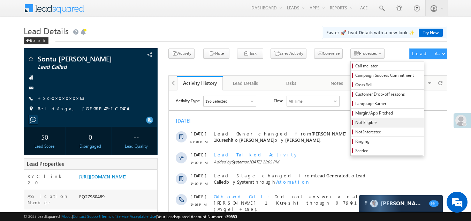
click at [355, 122] on span "Not Eligible" at bounding box center [388, 122] width 66 height 6
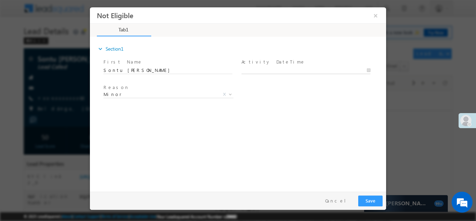
type input "[DATE] 4:55 PM"
click at [290, 68] on input "[DATE] 4:55 PM" at bounding box center [305, 70] width 129 height 7
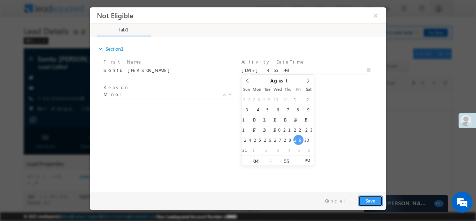
click at [370, 198] on button "Save" at bounding box center [370, 200] width 24 height 11
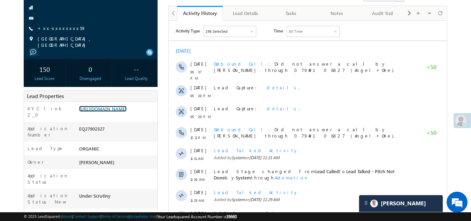
scroll to position [35, 0]
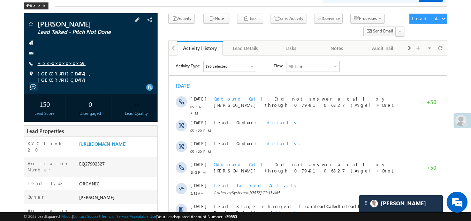
click at [61, 61] on link "+xx-xxxxxxxx59" at bounding box center [62, 63] width 48 height 6
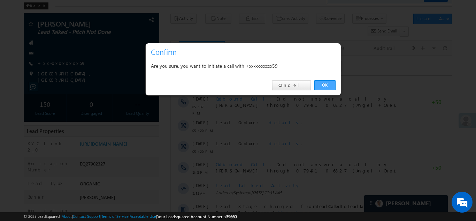
click at [328, 85] on link "OK" at bounding box center [324, 85] width 21 height 10
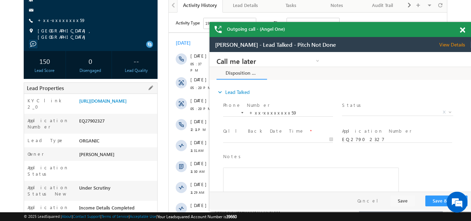
scroll to position [105, 0]
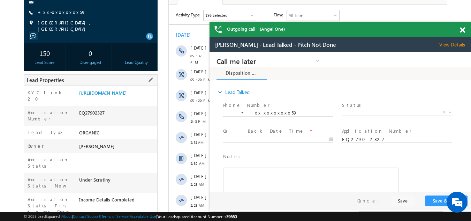
drag, startPoint x: 78, startPoint y: 121, endPoint x: 117, endPoint y: 121, distance: 39.0
click at [117, 119] on div "EQ27902327" at bounding box center [117, 114] width 80 height 10
copy div "EQ27902327"
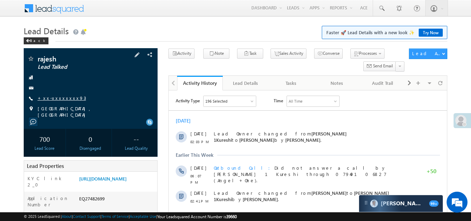
click at [57, 95] on link "+xx-xxxxxxxx93" at bounding box center [62, 98] width 48 height 6
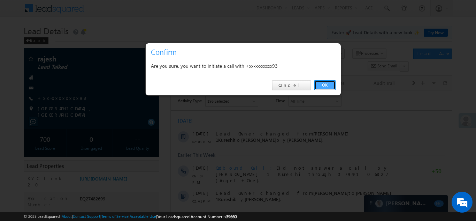
click at [321, 83] on link "OK" at bounding box center [324, 85] width 21 height 10
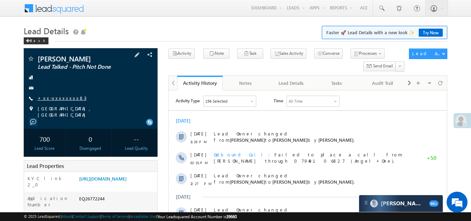
click at [54, 97] on link "+xx-xxxxxxxx83" at bounding box center [62, 98] width 49 height 6
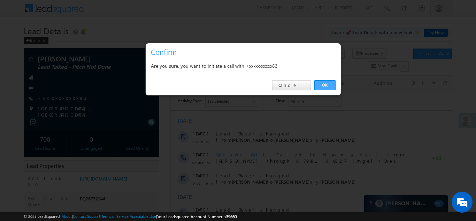
click at [327, 83] on link "OK" at bounding box center [324, 85] width 21 height 10
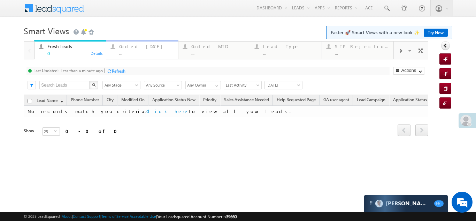
click at [135, 45] on div "Coded Today" at bounding box center [146, 47] width 54 height 6
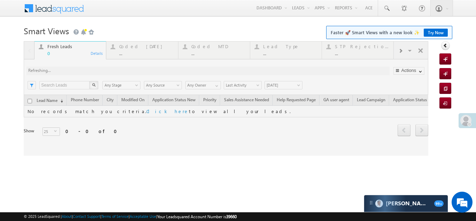
click at [130, 46] on div at bounding box center [226, 98] width 404 height 114
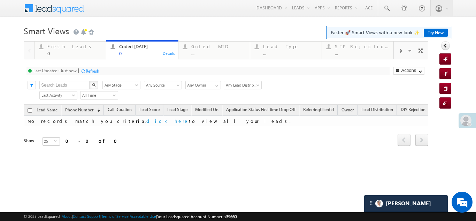
click at [92, 71] on div "Refresh" at bounding box center [93, 70] width 14 height 5
click at [64, 44] on div "Fresh Leads" at bounding box center [74, 47] width 54 height 6
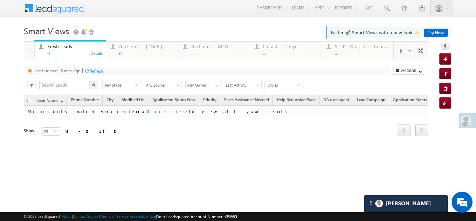
click at [100, 69] on div "Refresh" at bounding box center [97, 70] width 14 height 5
click at [125, 44] on div "Coded Today" at bounding box center [146, 47] width 54 height 6
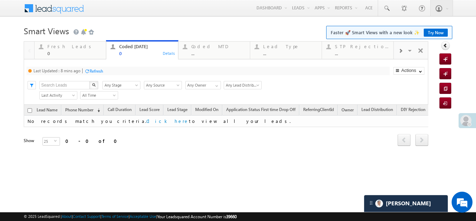
click at [94, 71] on div "Refresh" at bounding box center [97, 70] width 14 height 5
click at [59, 47] on div "Fresh Leads" at bounding box center [74, 47] width 54 height 6
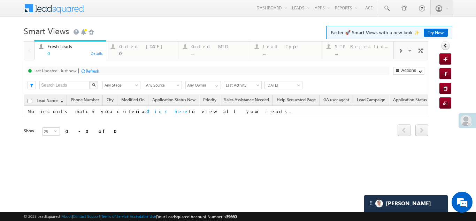
click at [93, 69] on div "Refresh" at bounding box center [93, 70] width 14 height 5
click at [128, 46] on div "Coded Today" at bounding box center [146, 47] width 54 height 6
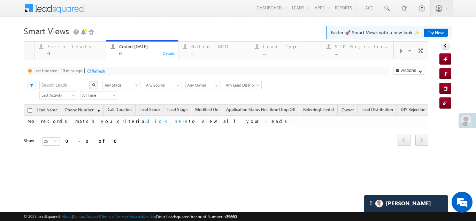
click at [100, 69] on div "Refresh" at bounding box center [99, 70] width 14 height 5
click at [92, 71] on div "Refresh" at bounding box center [93, 70] width 14 height 5
click at [95, 70] on div "Refresh" at bounding box center [93, 70] width 14 height 5
click at [59, 48] on div "Fresh Leads" at bounding box center [74, 47] width 54 height 6
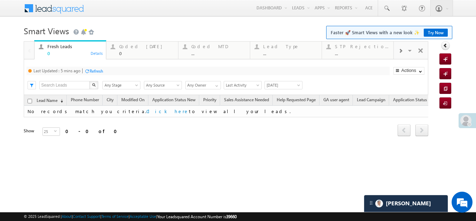
click at [100, 68] on div "Refresh" at bounding box center [97, 70] width 14 height 5
click at [137, 47] on div "Coded Today" at bounding box center [146, 47] width 54 height 6
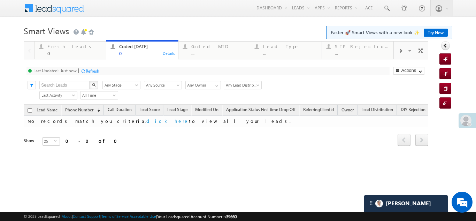
click at [96, 72] on div "Refresh" at bounding box center [93, 70] width 14 height 5
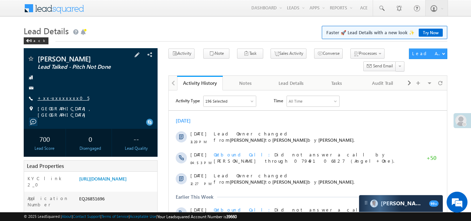
click at [52, 97] on link "+xx-xxxxxxxx05" at bounding box center [64, 98] width 52 height 6
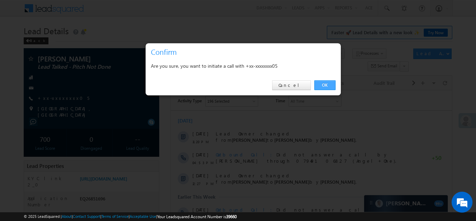
click at [318, 85] on link "OK" at bounding box center [324, 85] width 21 height 10
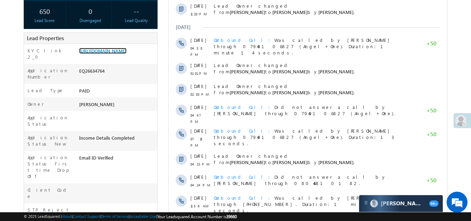
scroll to position [174, 0]
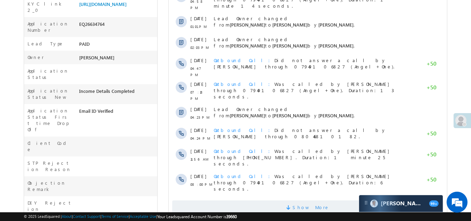
click at [270, 200] on span "Show More" at bounding box center [307, 207] width 271 height 14
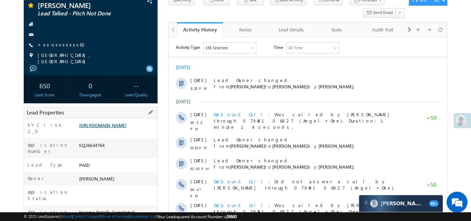
scroll to position [0, 0]
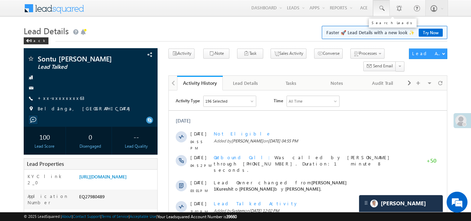
click at [382, 9] on span at bounding box center [381, 8] width 7 height 7
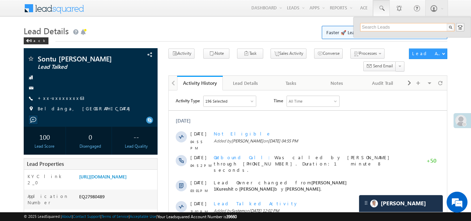
paste input "EQ22273558"
type input "EQ22273558"
click at [376, 41] on div "No results found." at bounding box center [409, 37] width 93 height 9
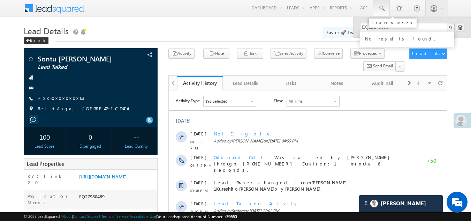
click at [379, 9] on span at bounding box center [381, 8] width 7 height 7
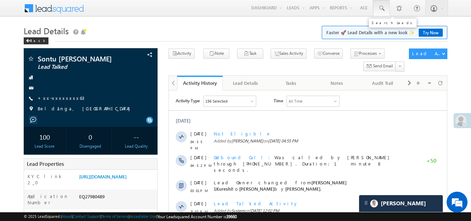
click at [380, 8] on span at bounding box center [381, 8] width 7 height 7
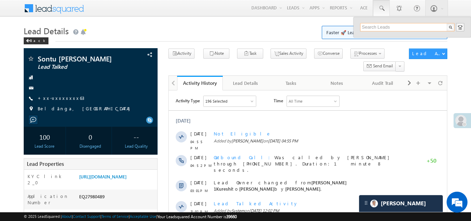
paste input "EQ22273558"
type input "EQ22273558"
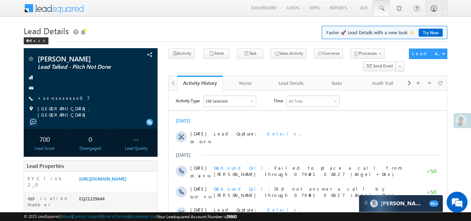
click at [381, 7] on span at bounding box center [381, 8] width 7 height 7
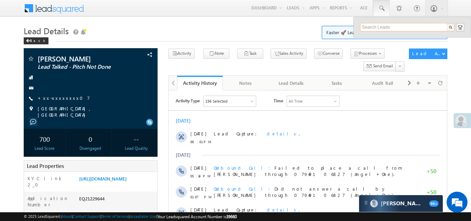
paste input "EQ22273558"
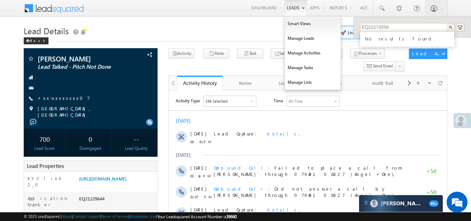
type input "EQ22273558"
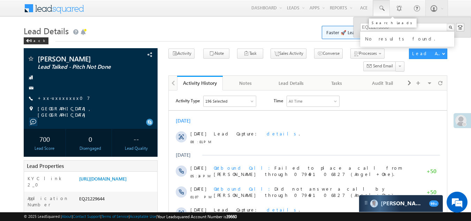
click at [381, 8] on span at bounding box center [381, 8] width 7 height 7
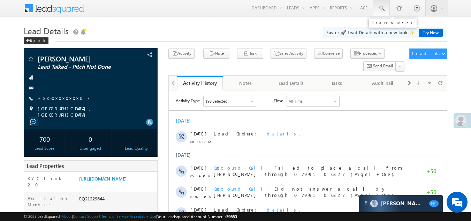
click at [381, 8] on span at bounding box center [381, 8] width 7 height 7
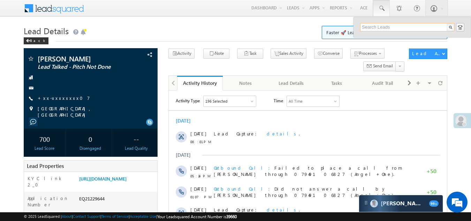
paste input "EQ22273558"
type input "EQ22273558"
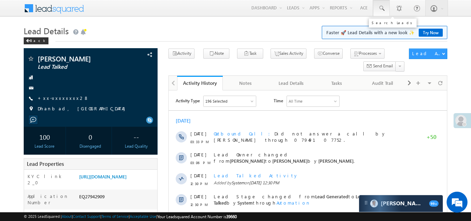
click at [379, 7] on span at bounding box center [381, 8] width 7 height 7
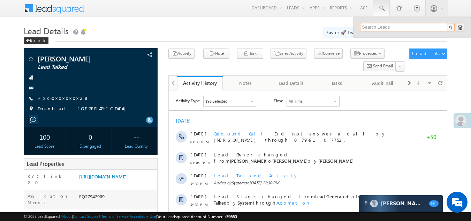
paste input "EQ22273558"
type input "EQ22273558"
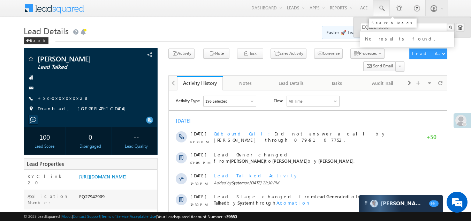
click at [381, 8] on span at bounding box center [381, 8] width 7 height 7
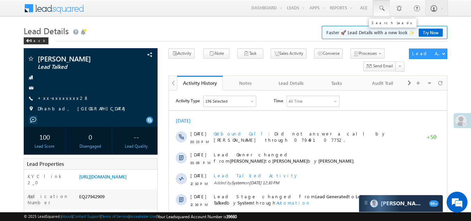
click at [382, 6] on span at bounding box center [381, 8] width 7 height 7
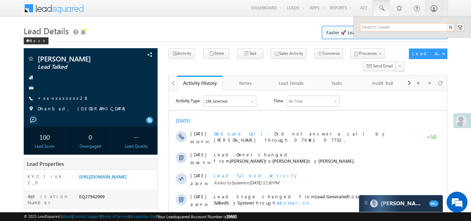
paste input "EQ27987470"
type input "EQ27987470"
click at [379, 43] on div at bounding box center [409, 44] width 93 height 2
